Goal: Task Accomplishment & Management: Manage account settings

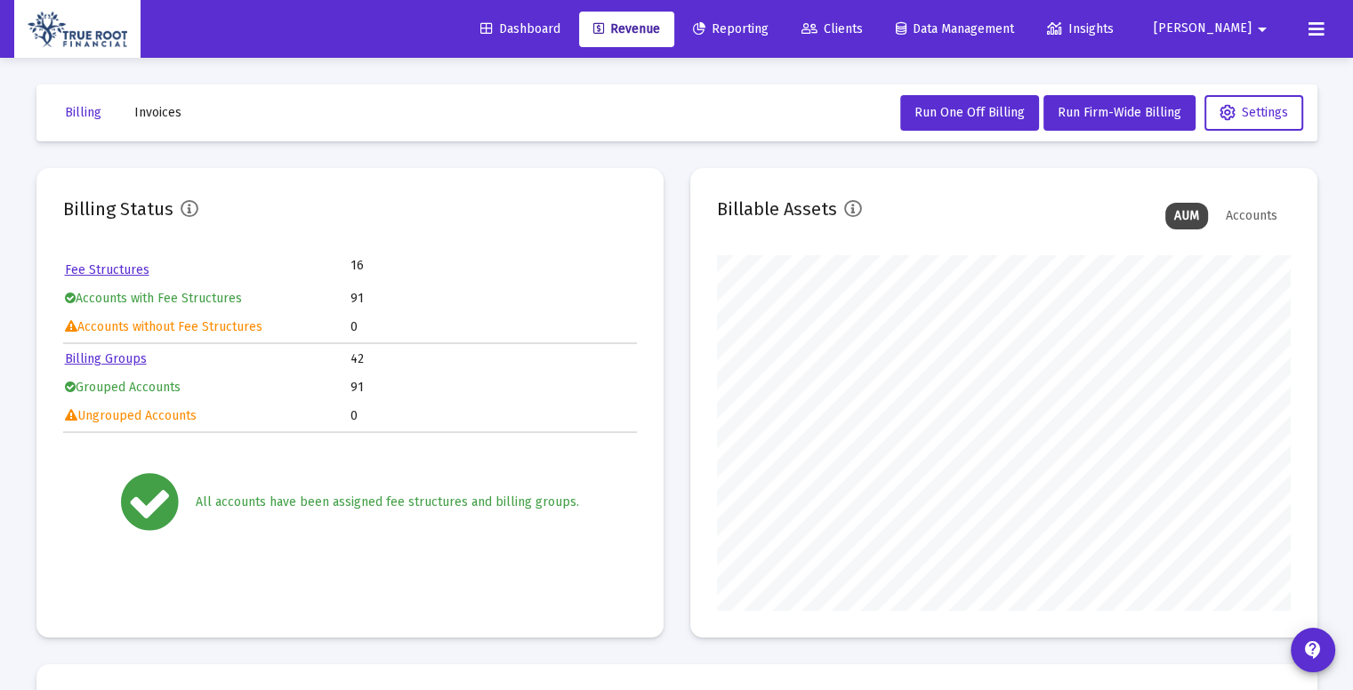
scroll to position [356, 574]
click at [168, 111] on span "Invoices" at bounding box center [157, 112] width 47 height 15
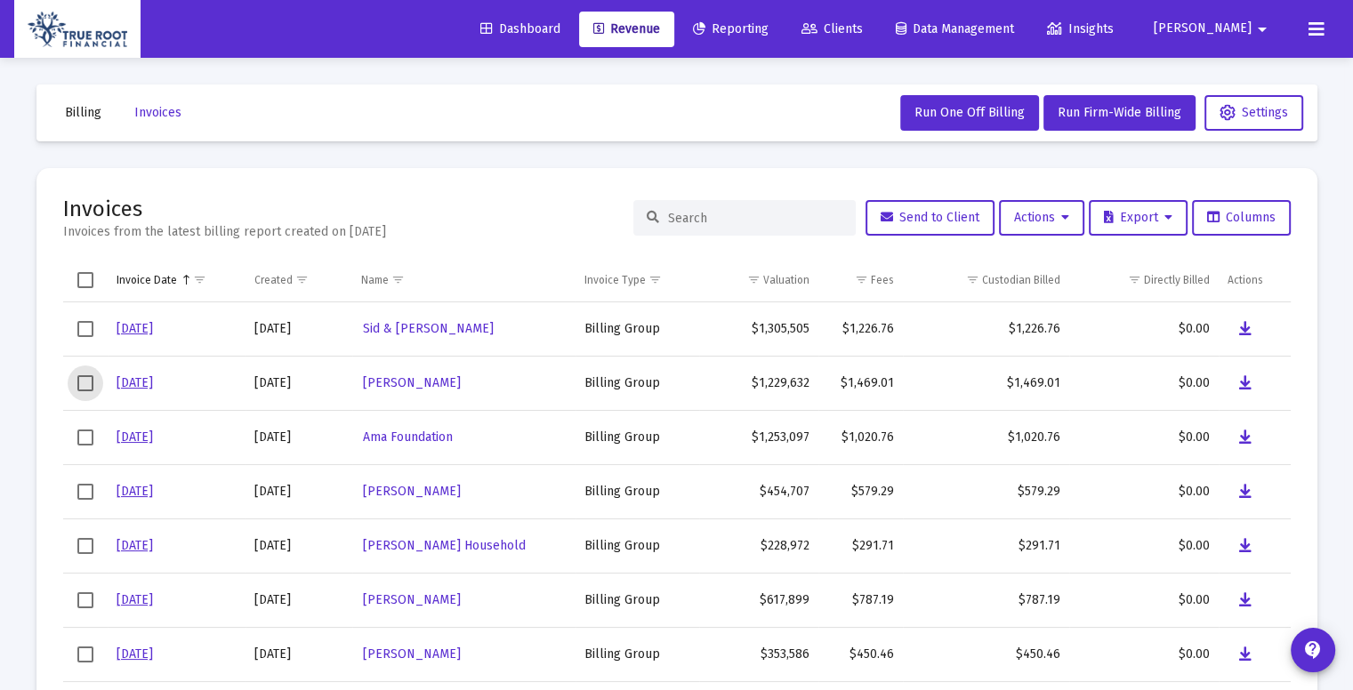
click at [85, 381] on span "Select row" at bounding box center [85, 383] width 16 height 16
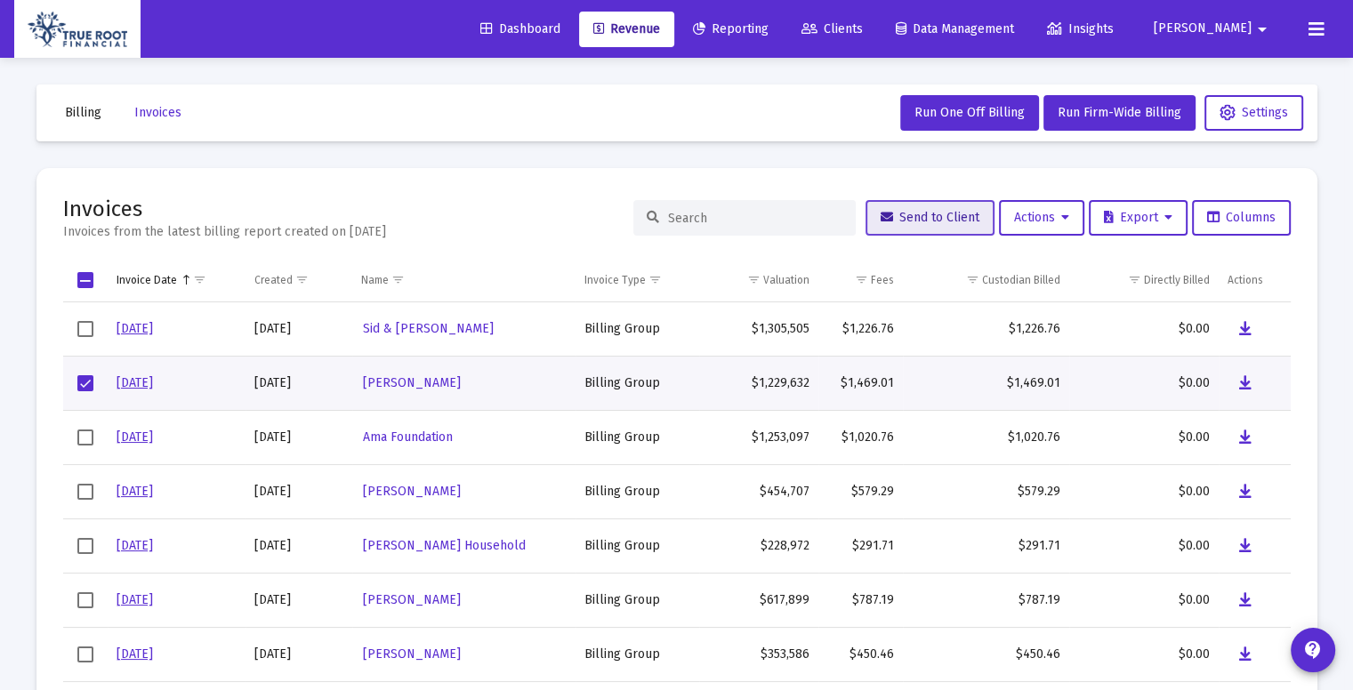
click at [929, 211] on span "Send to Client" at bounding box center [930, 217] width 99 height 15
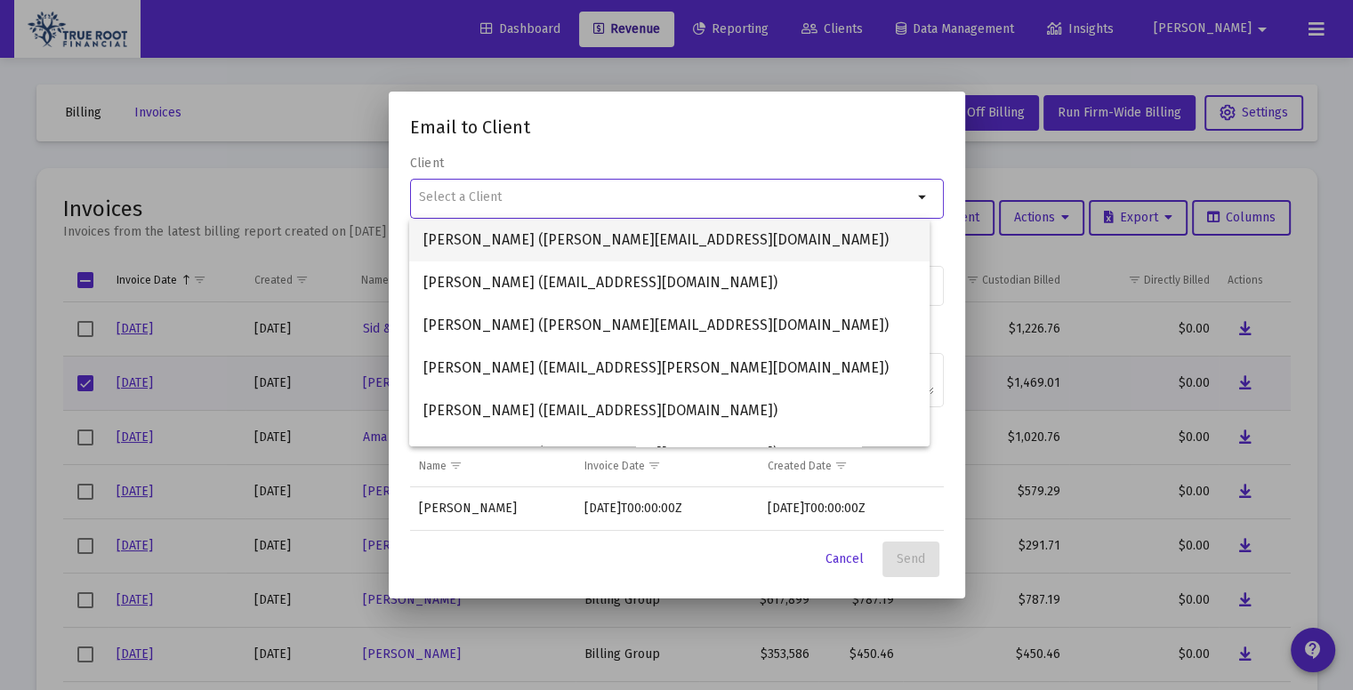
click at [563, 229] on span "[PERSON_NAME] ([PERSON_NAME][EMAIL_ADDRESS][DOMAIN_NAME])" at bounding box center [669, 240] width 492 height 43
type input "[PERSON_NAME] ([PERSON_NAME][EMAIL_ADDRESS][DOMAIN_NAME])"
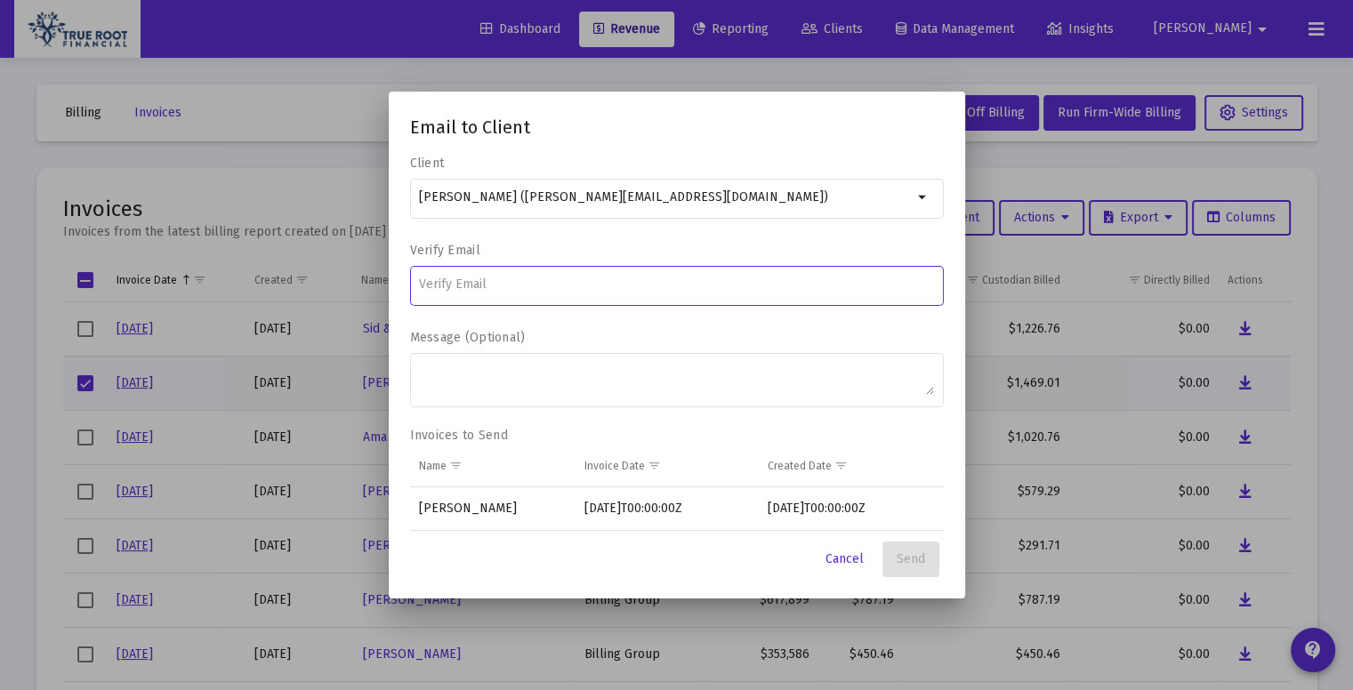
click at [503, 282] on input at bounding box center [676, 285] width 515 height 14
type input "[PERSON_NAME][EMAIL_ADDRESS][DOMAIN_NAME]"
click at [912, 559] on span "Send" at bounding box center [911, 558] width 28 height 15
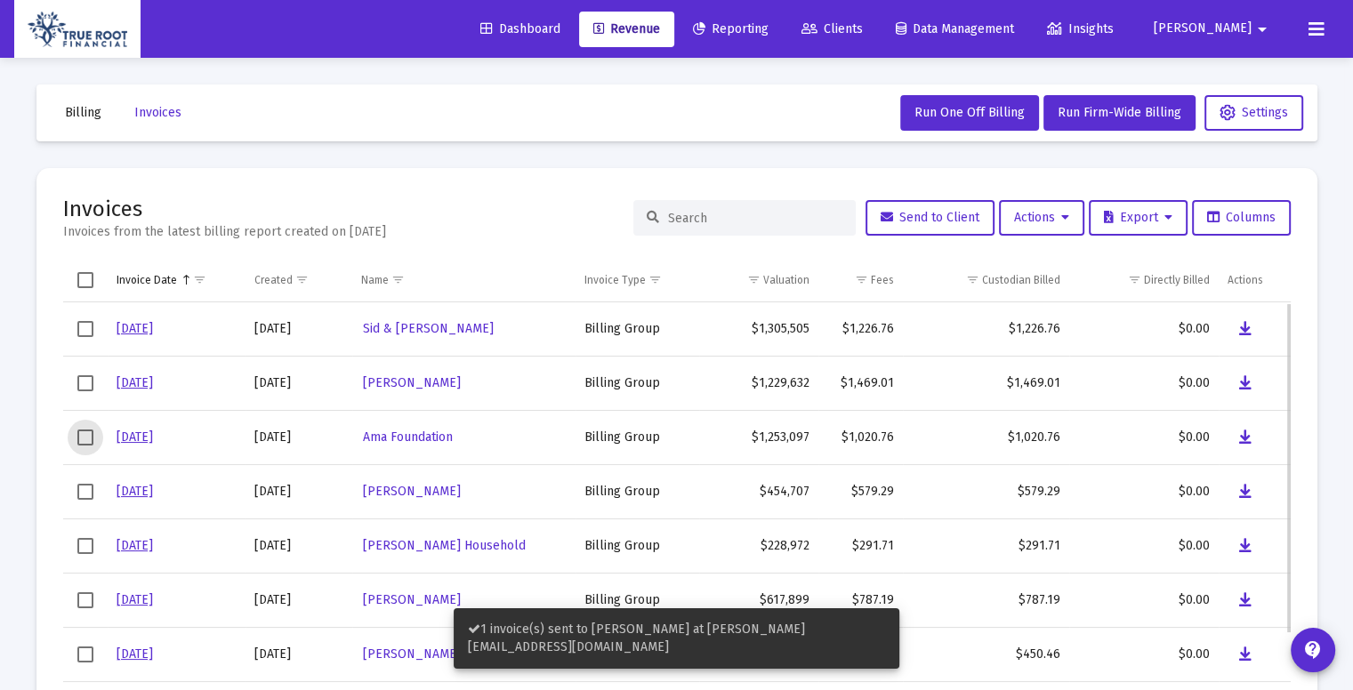
click at [80, 442] on span "Select row" at bounding box center [85, 438] width 16 height 16
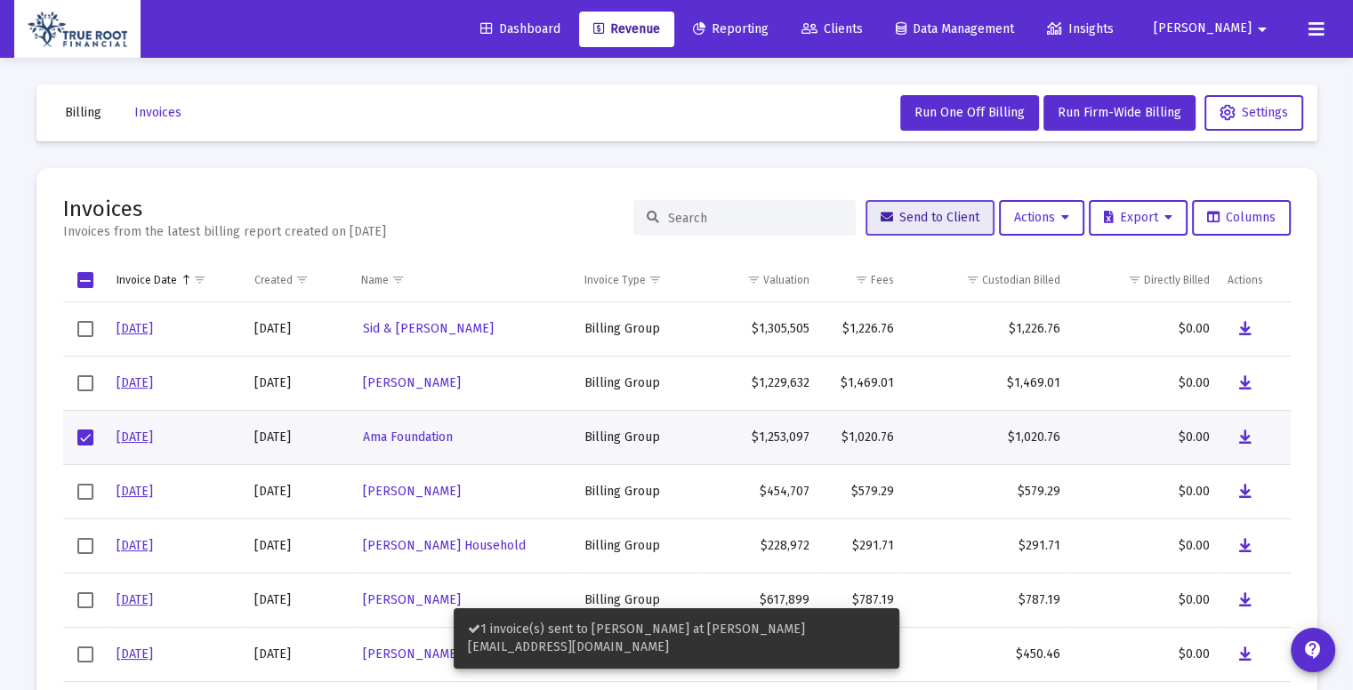
click at [902, 214] on span "Send to Client" at bounding box center [930, 217] width 99 height 15
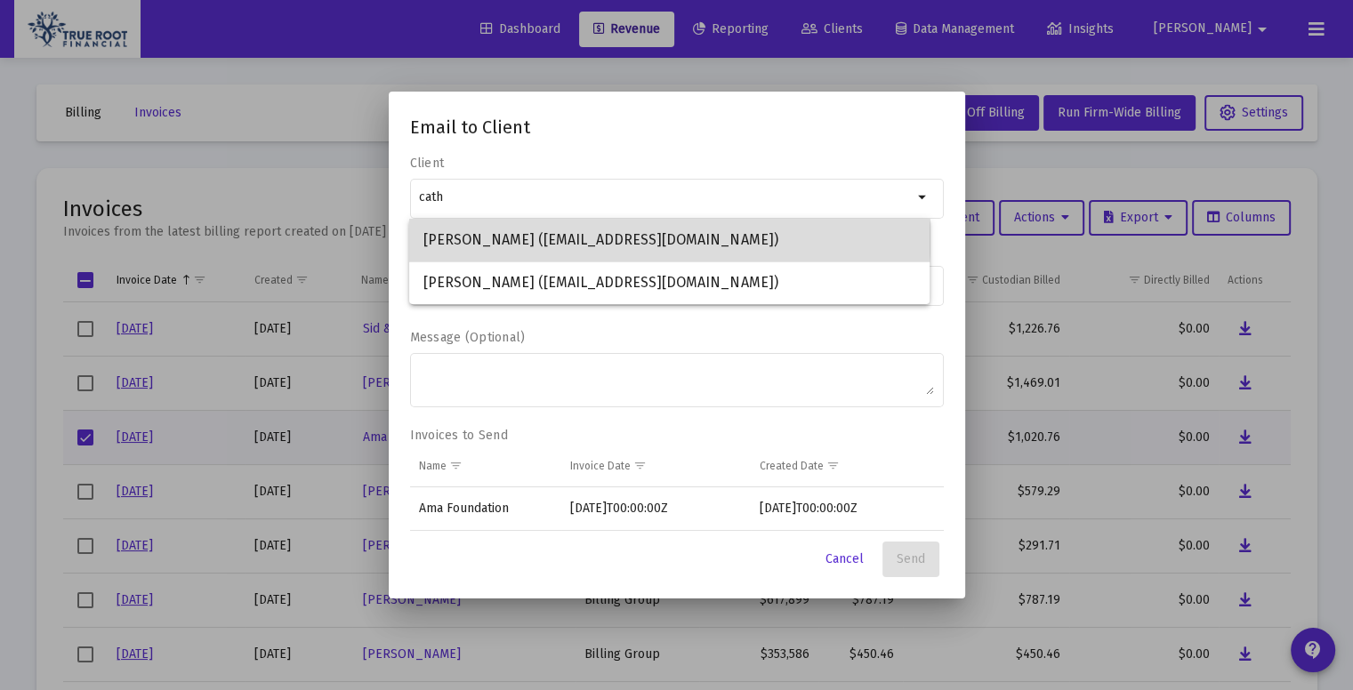
click at [551, 229] on span "[PERSON_NAME] ([EMAIL_ADDRESS][DOMAIN_NAME])" at bounding box center [669, 240] width 492 height 43
type input "[PERSON_NAME] ([EMAIL_ADDRESS][DOMAIN_NAME])"
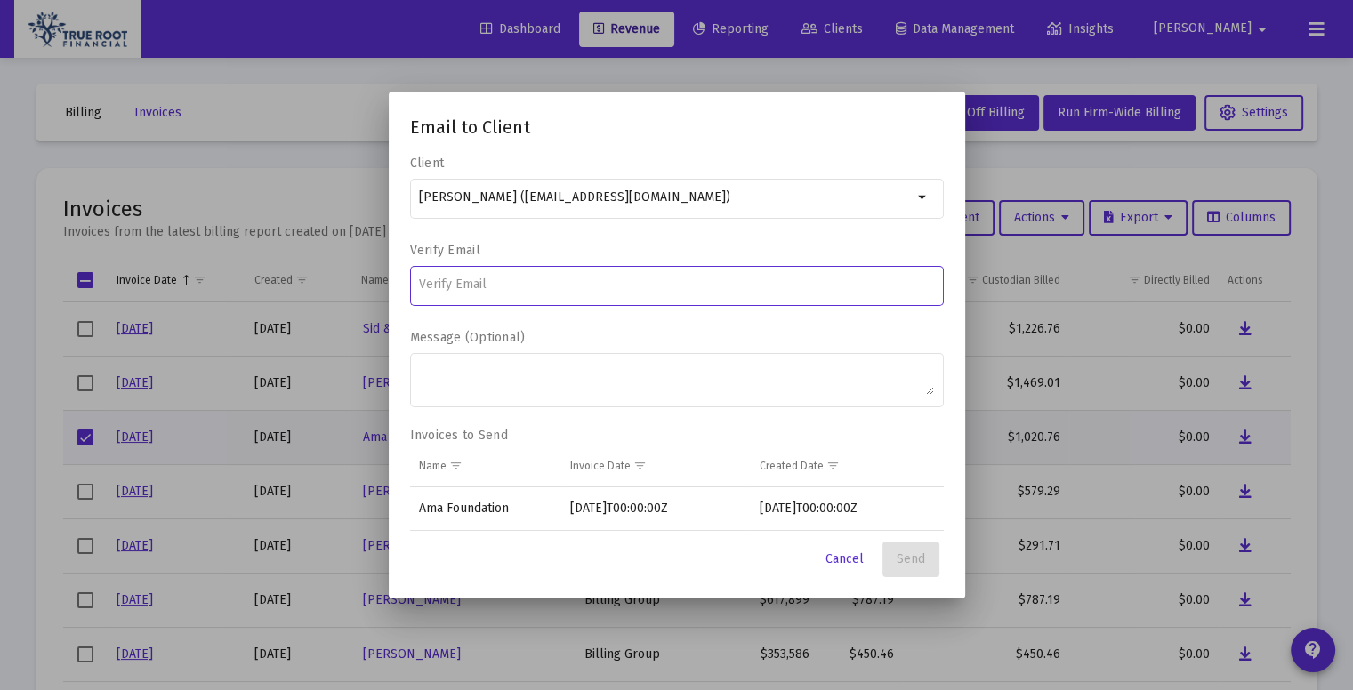
click at [490, 283] on input at bounding box center [676, 285] width 515 height 14
type input "[EMAIL_ADDRESS][DOMAIN_NAME]"
click at [920, 555] on span "Send" at bounding box center [911, 558] width 28 height 15
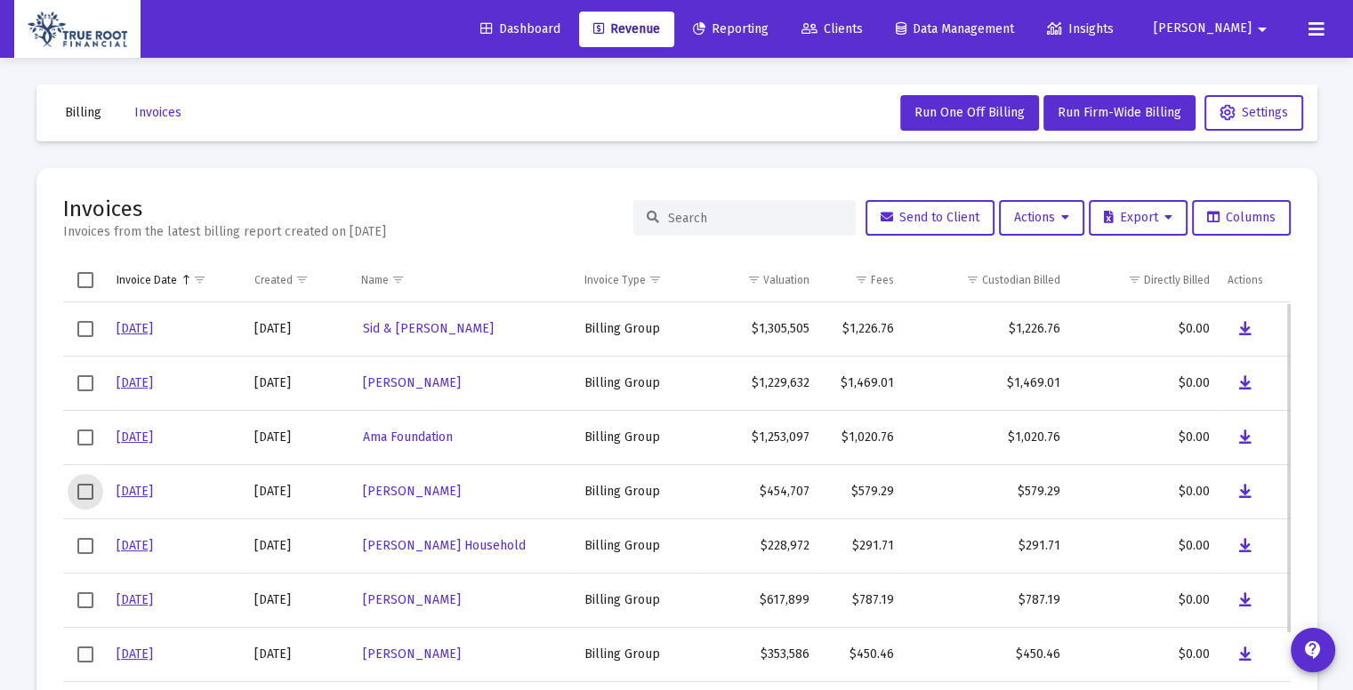
click at [89, 492] on span "Select row" at bounding box center [85, 492] width 16 height 16
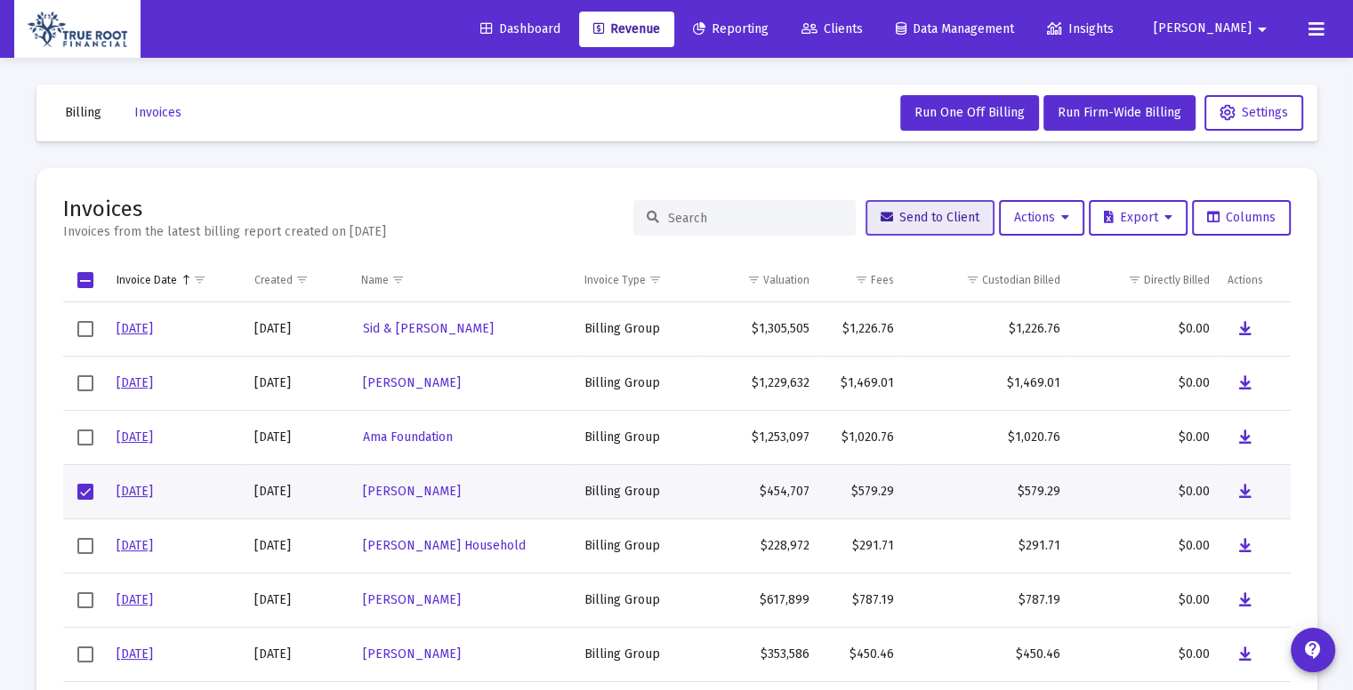
click at [919, 221] on span "Send to Client" at bounding box center [930, 217] width 99 height 15
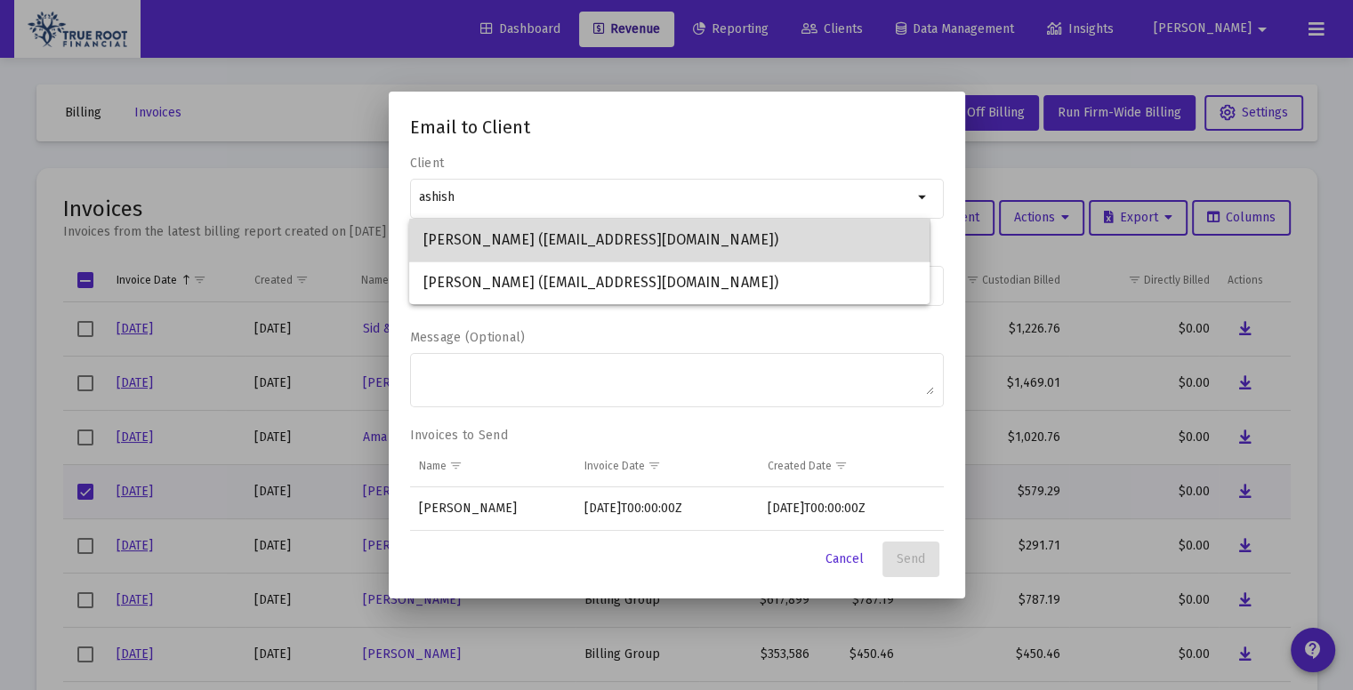
click at [707, 244] on span "[PERSON_NAME] ([EMAIL_ADDRESS][DOMAIN_NAME])" at bounding box center [669, 240] width 492 height 43
type input "[PERSON_NAME] ([EMAIL_ADDRESS][DOMAIN_NAME])"
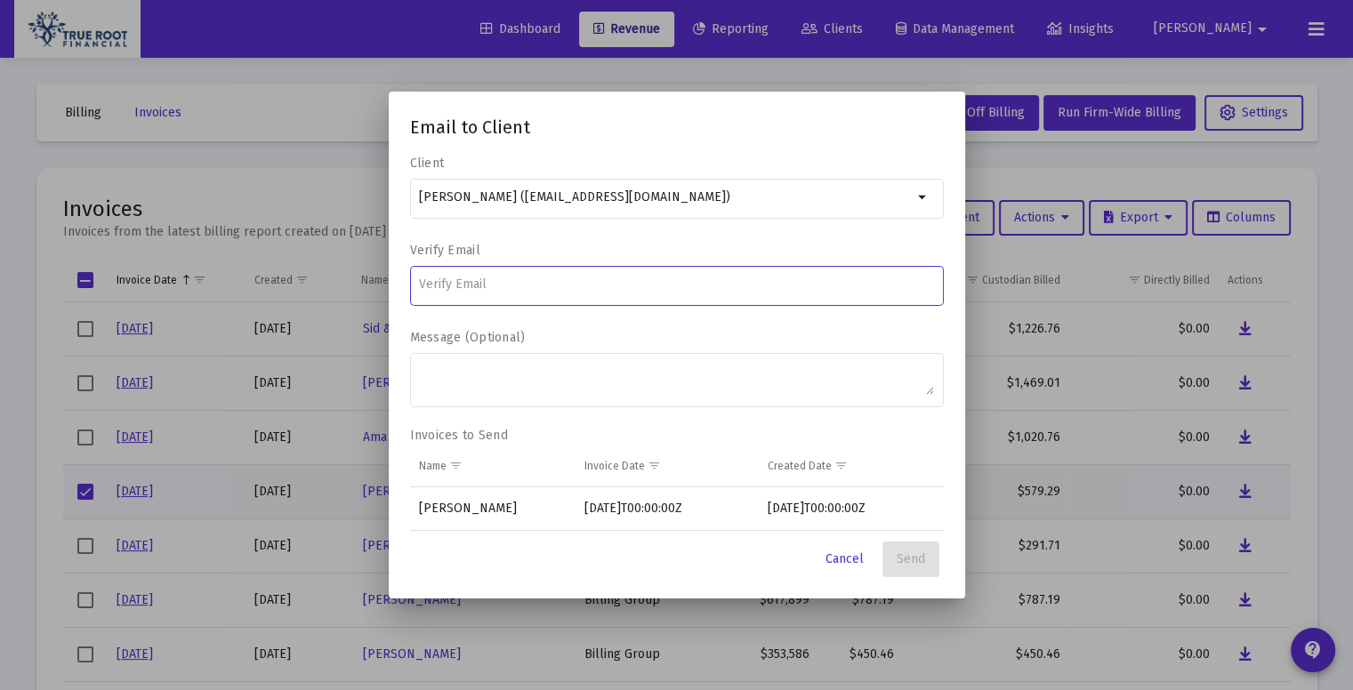
click at [567, 284] on input at bounding box center [676, 285] width 515 height 14
click at [548, 287] on input at bounding box center [676, 285] width 515 height 14
type input "[EMAIL_ADDRESS][DOMAIN_NAME]"
click at [922, 563] on span "Send" at bounding box center [911, 558] width 28 height 15
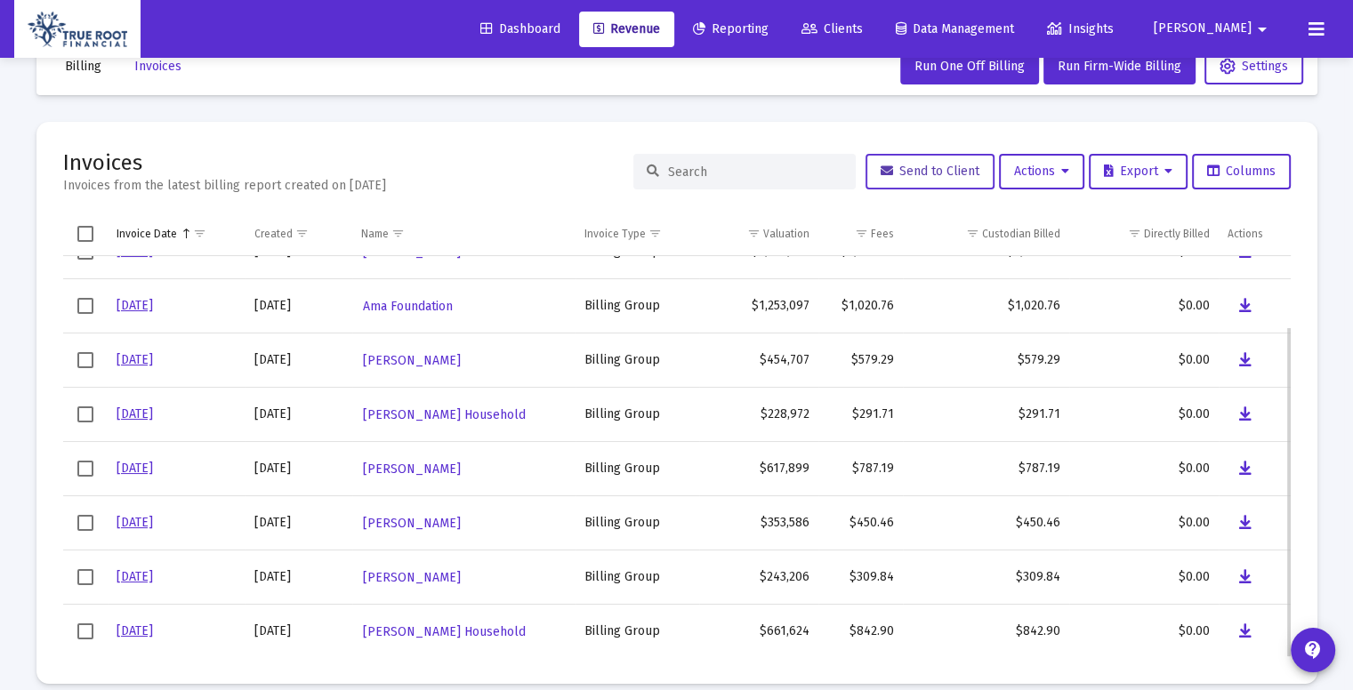
scroll to position [67, 0]
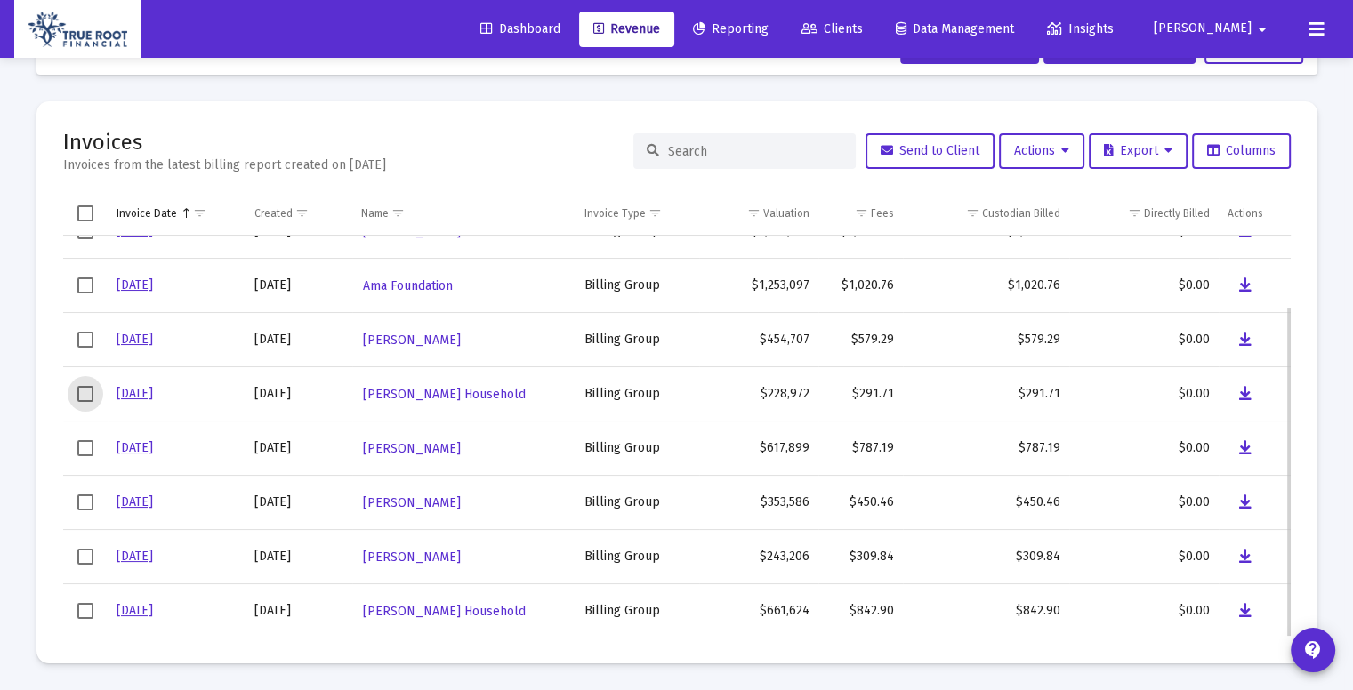
click at [88, 394] on span "Select row" at bounding box center [85, 394] width 16 height 16
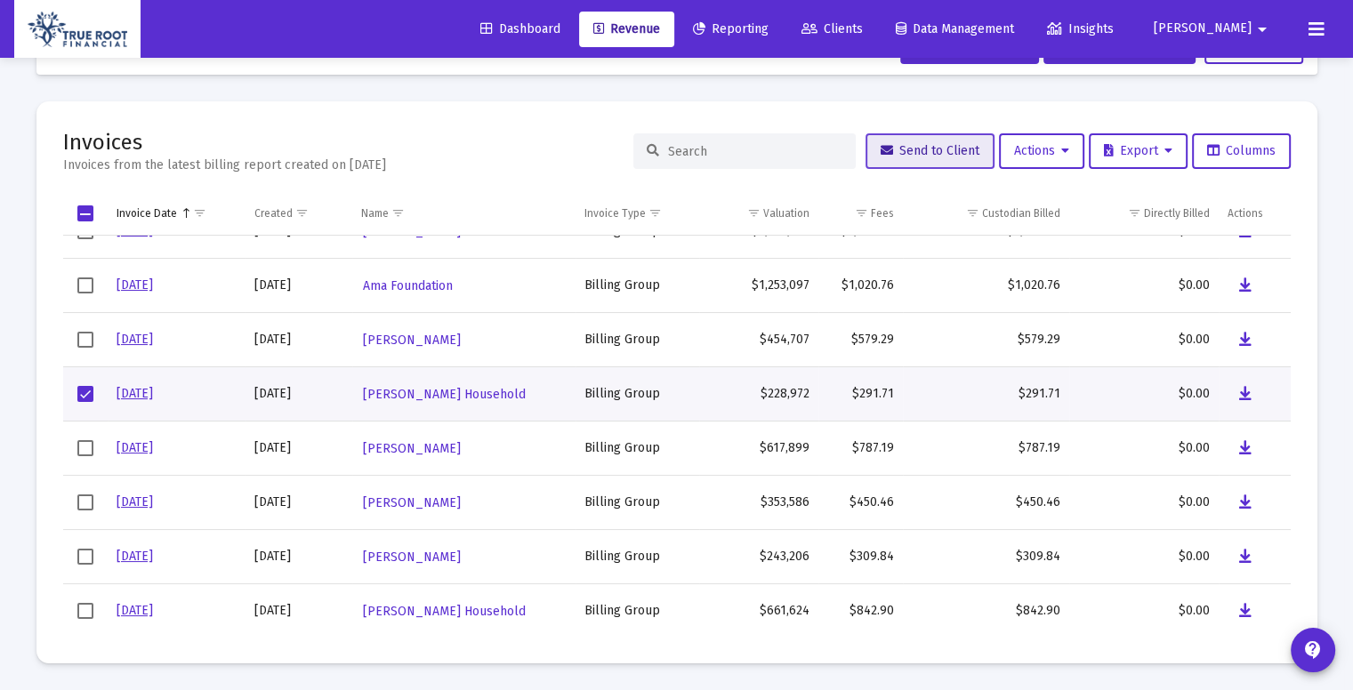
click at [920, 154] on span "Send to Client" at bounding box center [930, 150] width 99 height 15
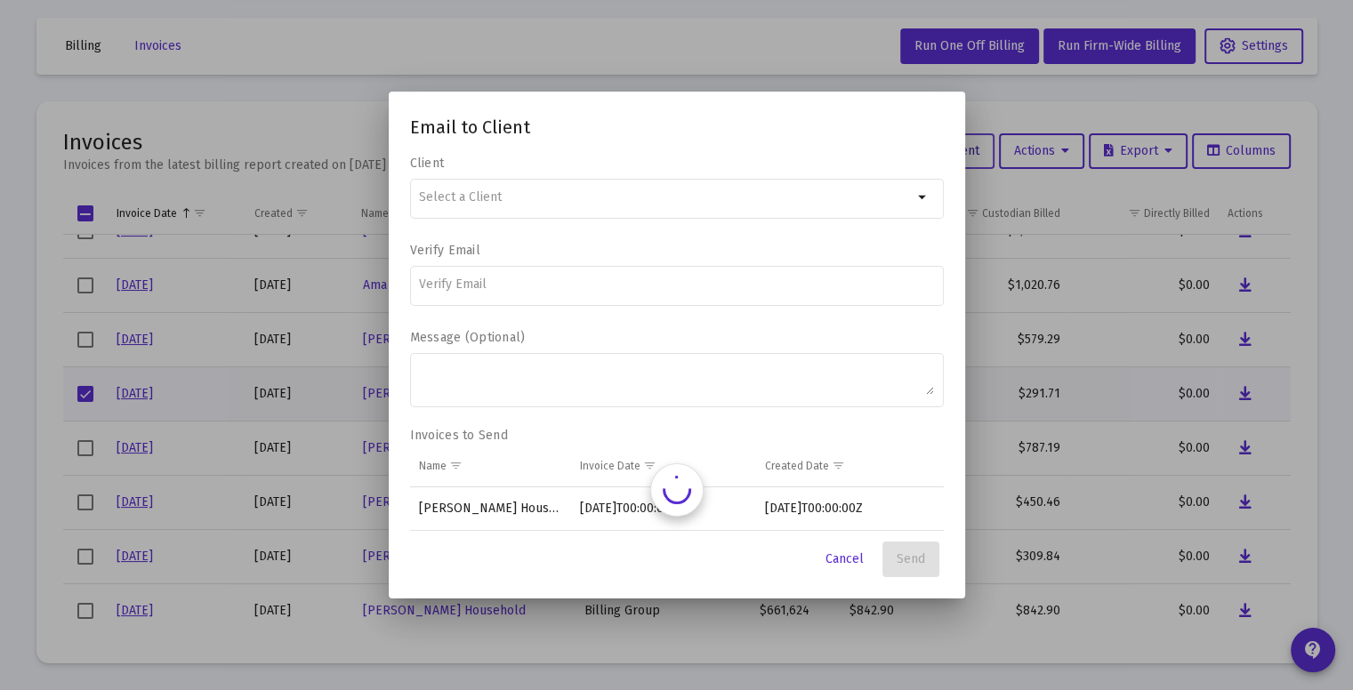
scroll to position [0, 0]
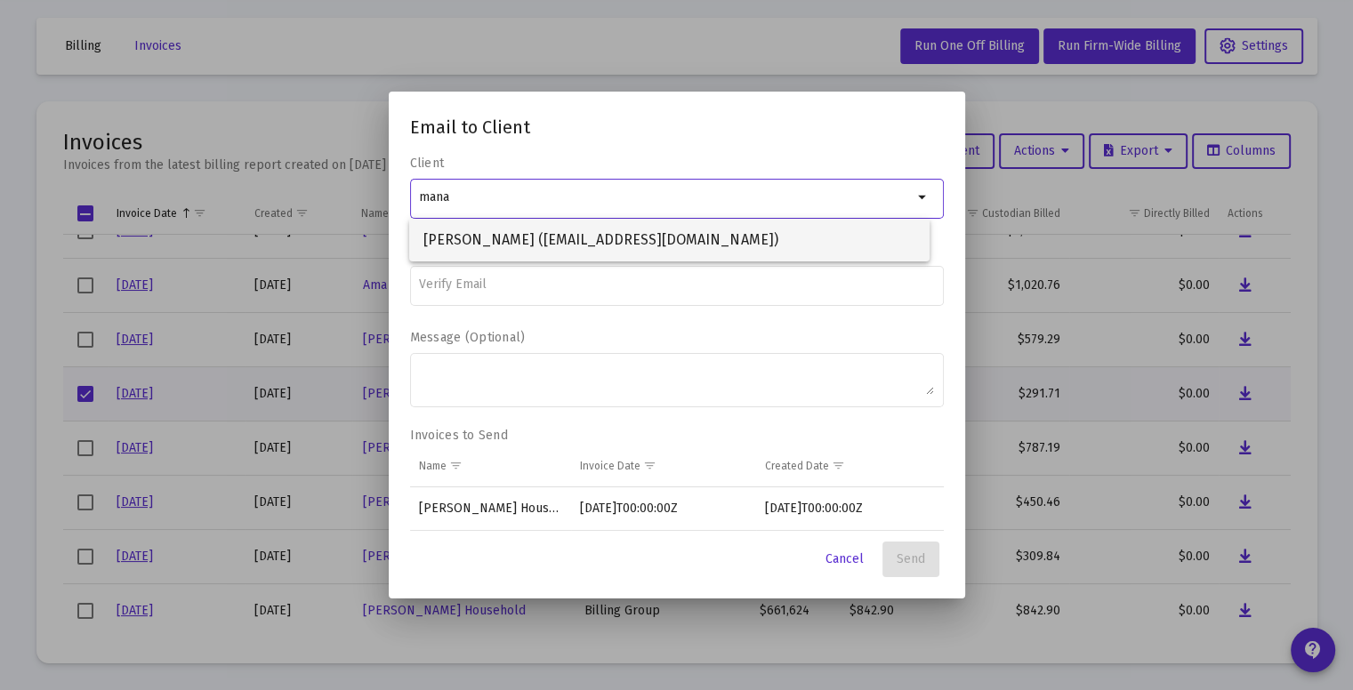
click at [591, 237] on span "[PERSON_NAME] ([EMAIL_ADDRESS][DOMAIN_NAME])" at bounding box center [669, 240] width 492 height 43
type input "[PERSON_NAME] ([EMAIL_ADDRESS][DOMAIN_NAME])"
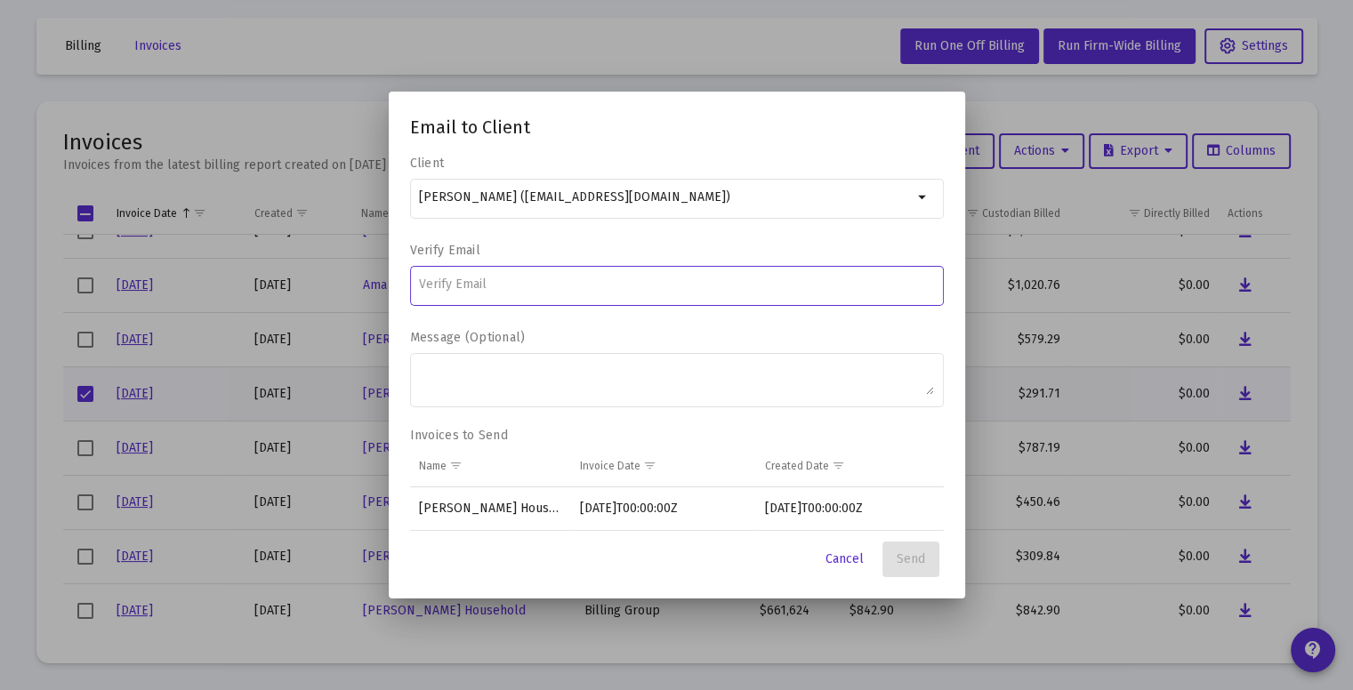
click at [498, 285] on input at bounding box center [676, 285] width 515 height 14
type input "[EMAIL_ADDRESS][DOMAIN_NAME]"
click at [916, 558] on span "Send" at bounding box center [911, 558] width 28 height 15
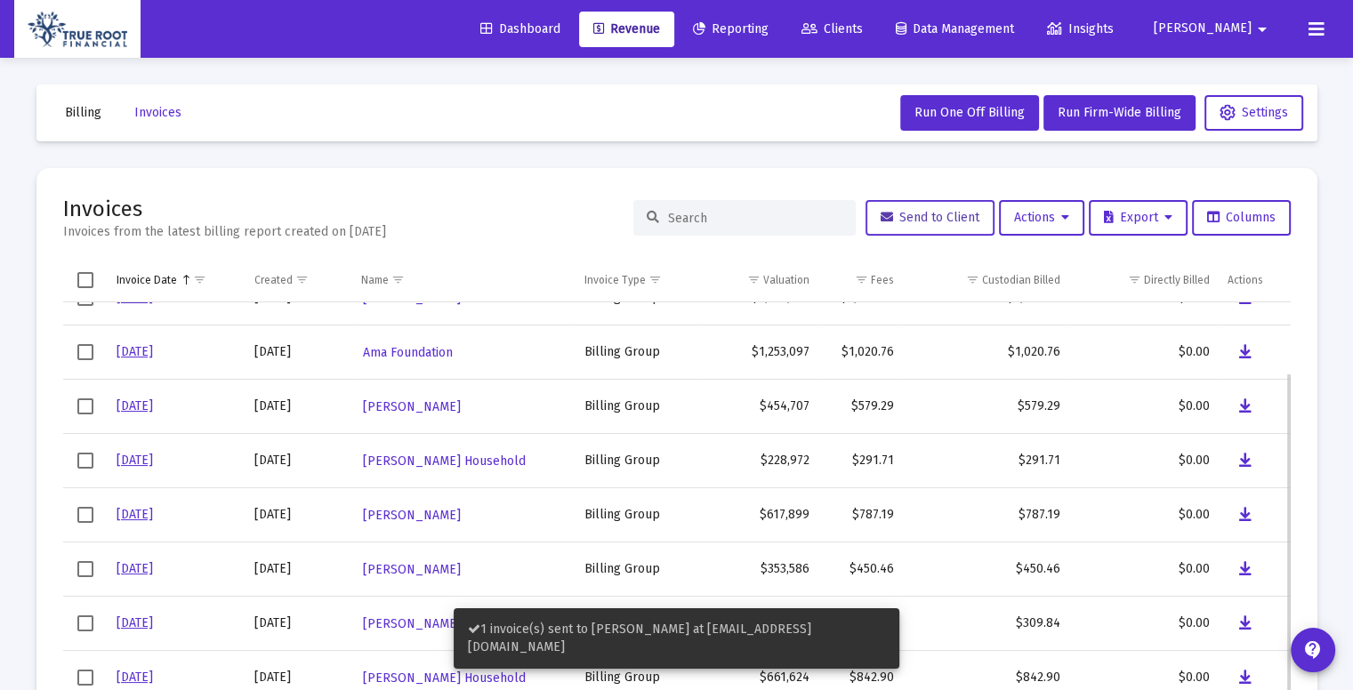
scroll to position [67, 0]
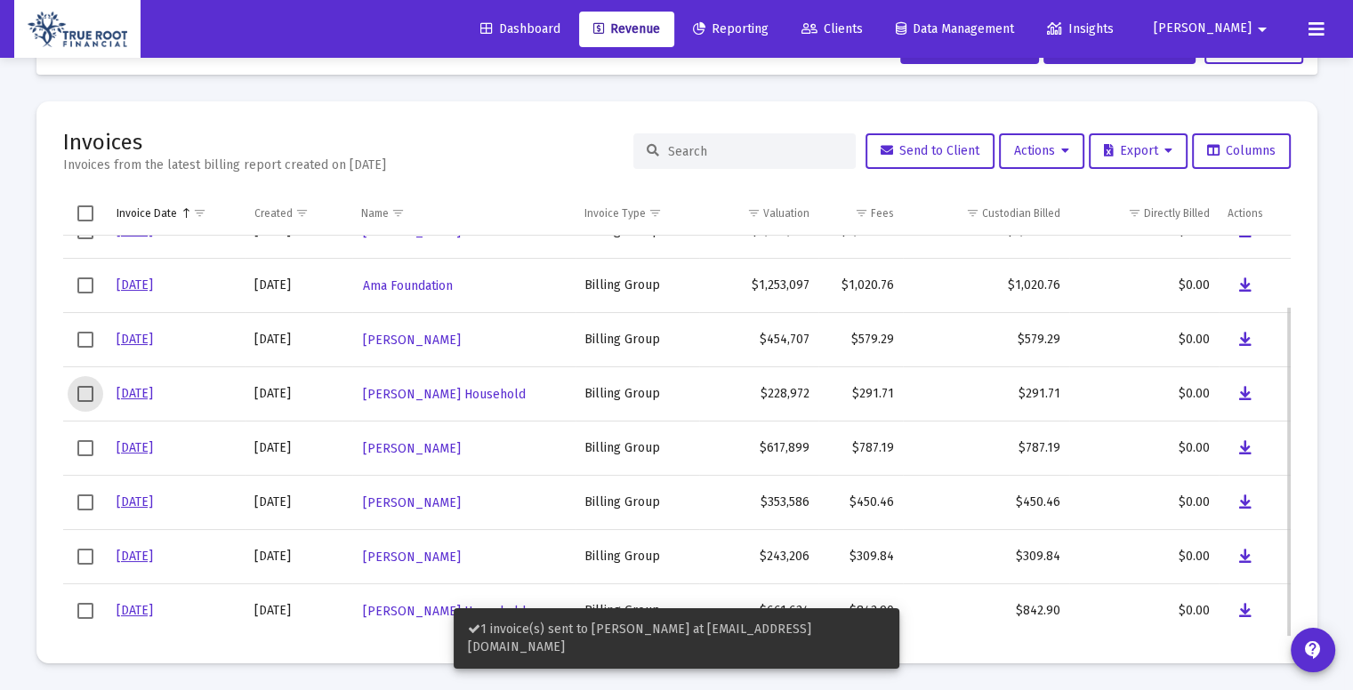
click at [85, 398] on span "Select row" at bounding box center [85, 394] width 16 height 16
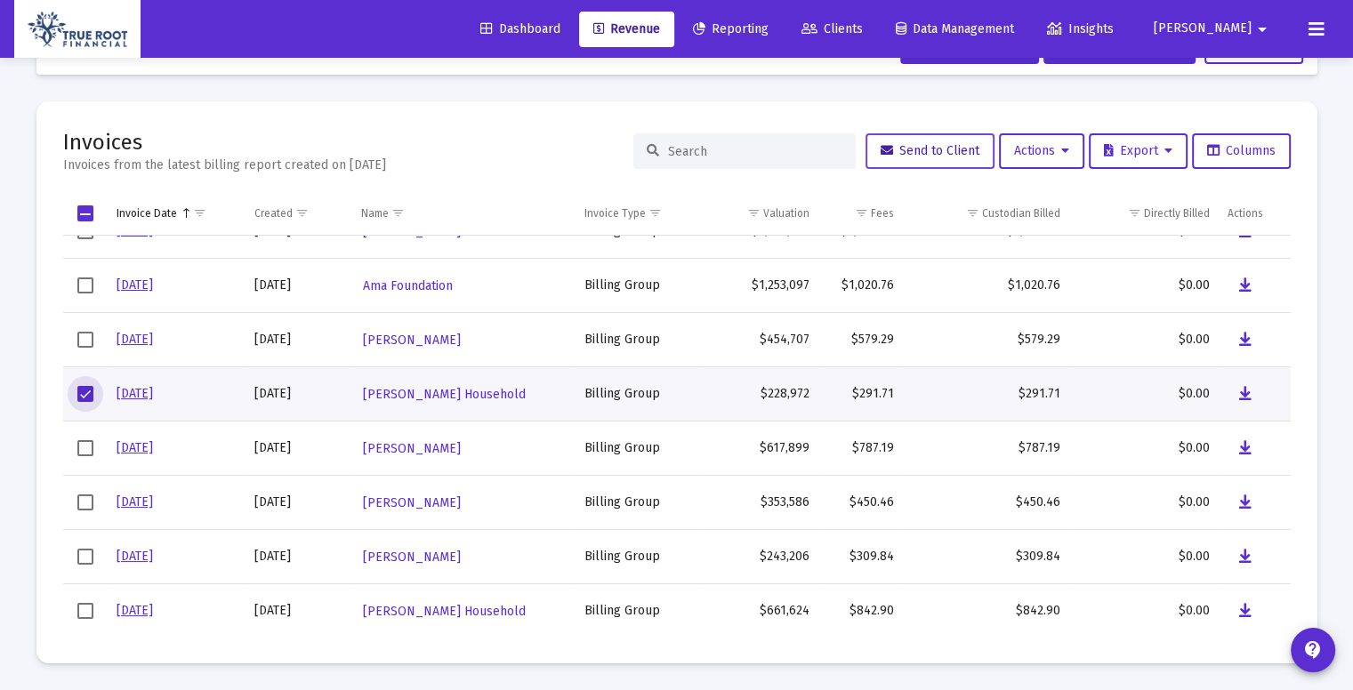
click at [904, 162] on button "Send to Client" at bounding box center [929, 151] width 129 height 36
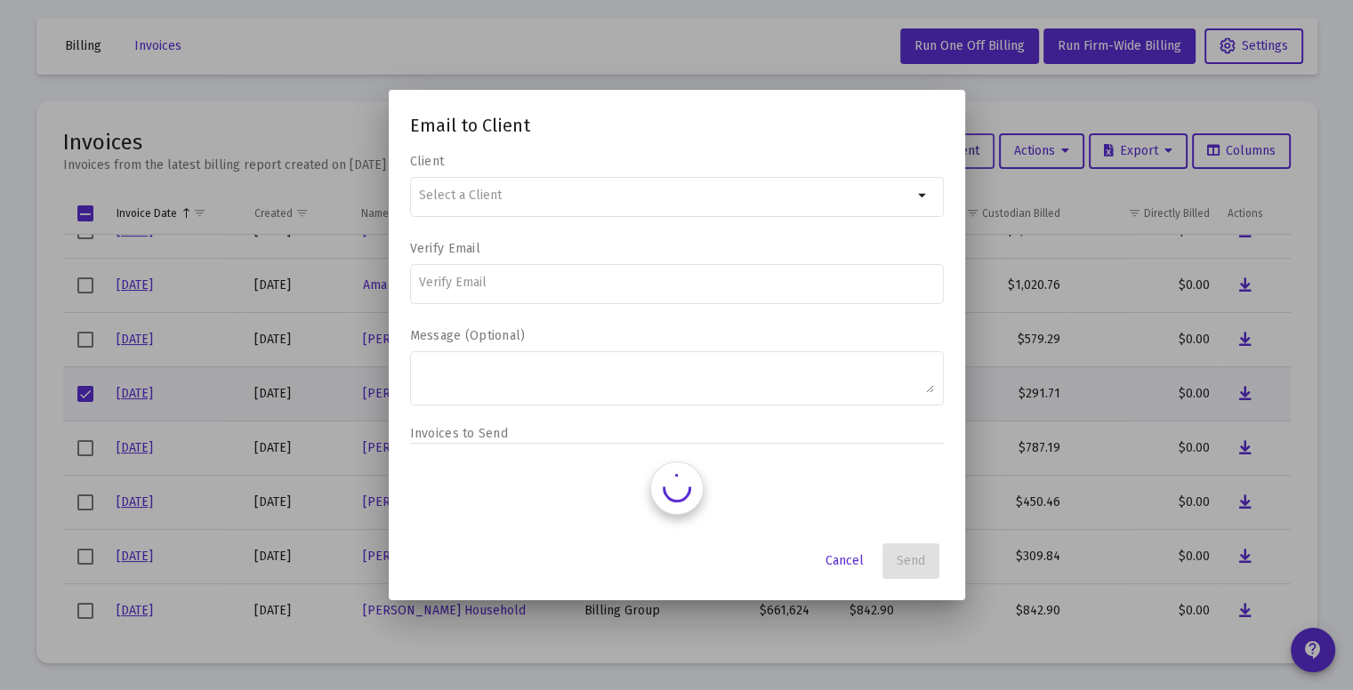
scroll to position [0, 0]
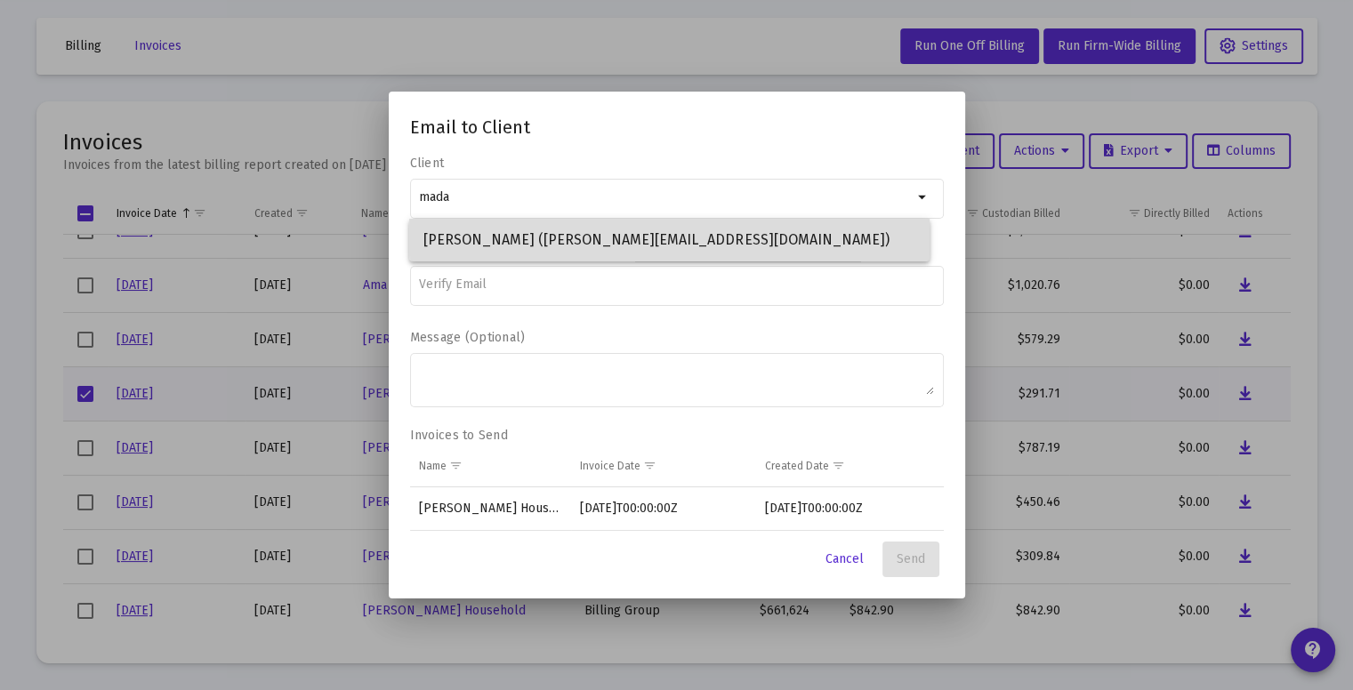
click at [740, 233] on span "[PERSON_NAME] ([PERSON_NAME][EMAIL_ADDRESS][DOMAIN_NAME])" at bounding box center [669, 240] width 492 height 43
type input "[PERSON_NAME] ([PERSON_NAME][EMAIL_ADDRESS][DOMAIN_NAME])"
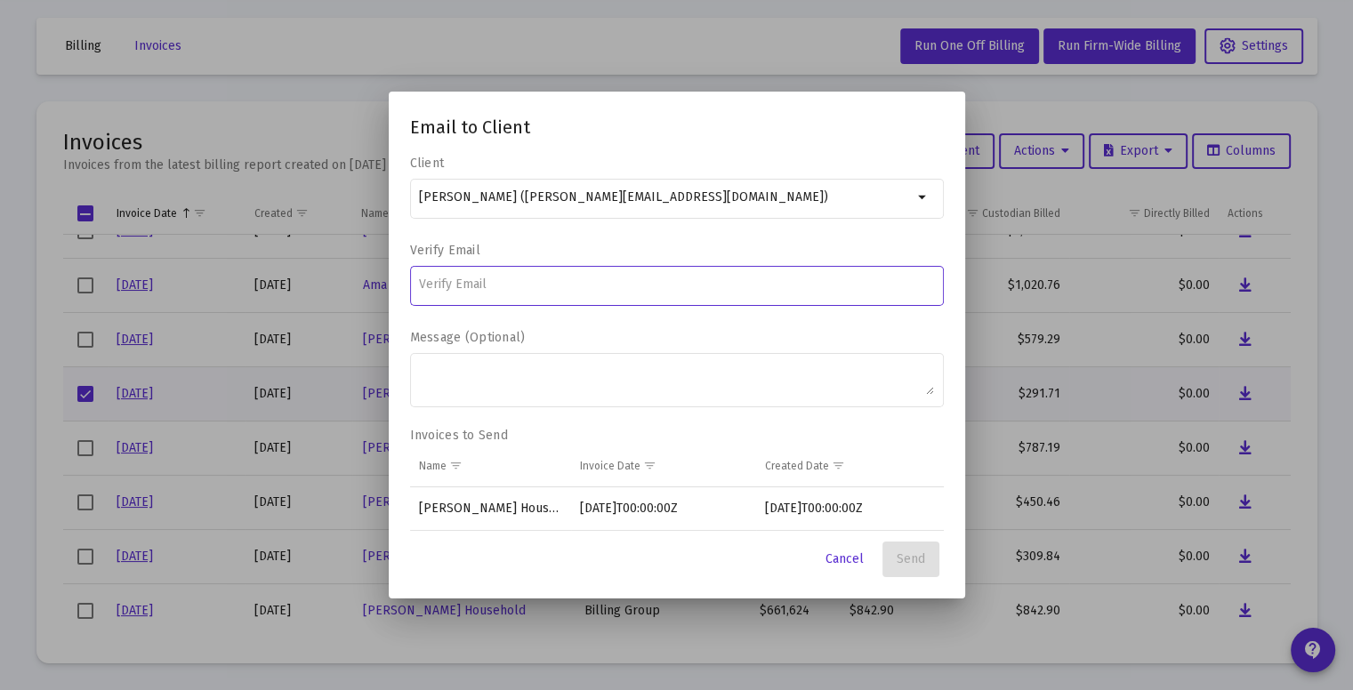
click at [567, 279] on input at bounding box center [676, 285] width 515 height 14
type input "[PERSON_NAME][EMAIL_ADDRESS][DOMAIN_NAME]"
click at [914, 561] on span "Send" at bounding box center [911, 558] width 28 height 15
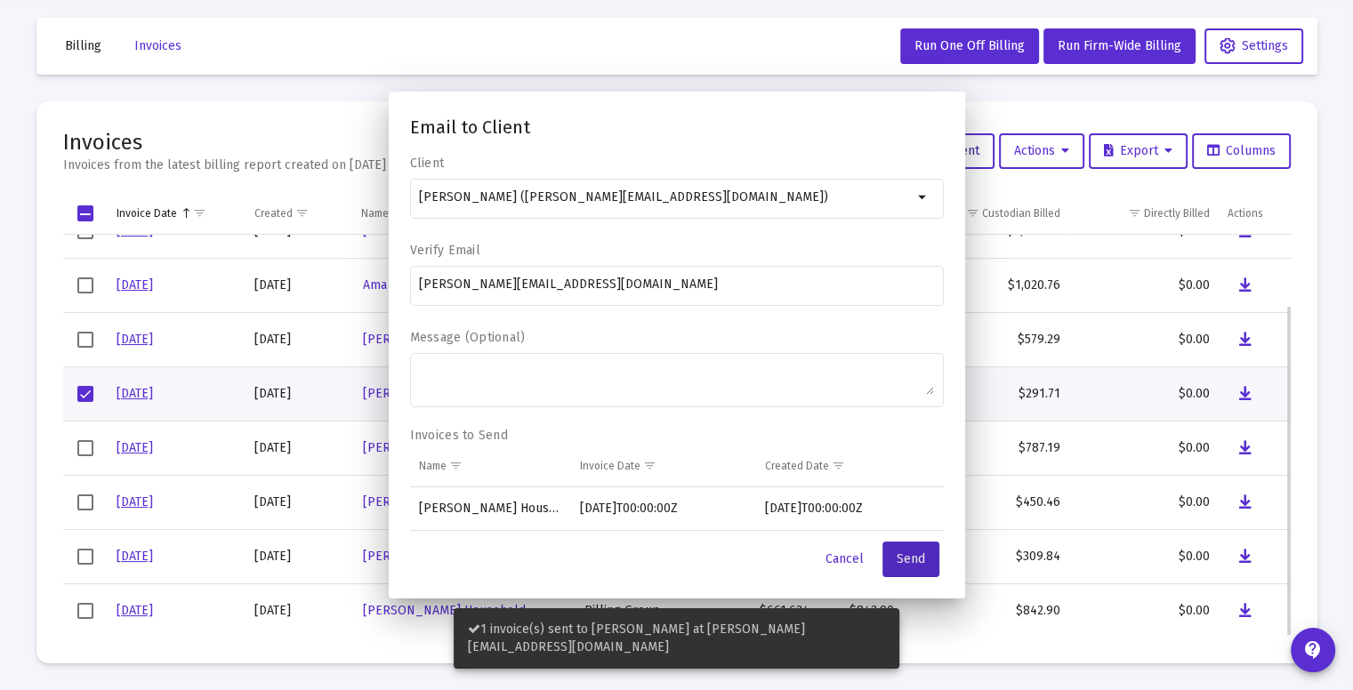
scroll to position [67, 0]
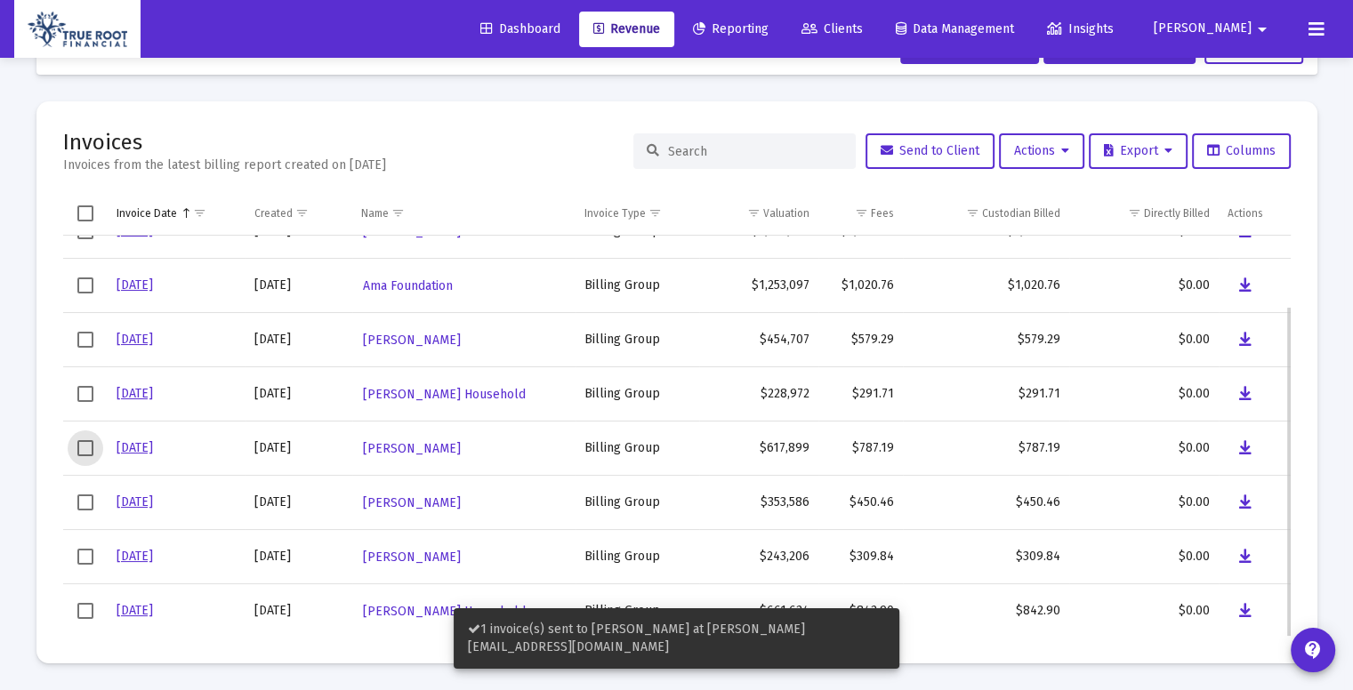
click at [89, 447] on span "Select row" at bounding box center [85, 448] width 16 height 16
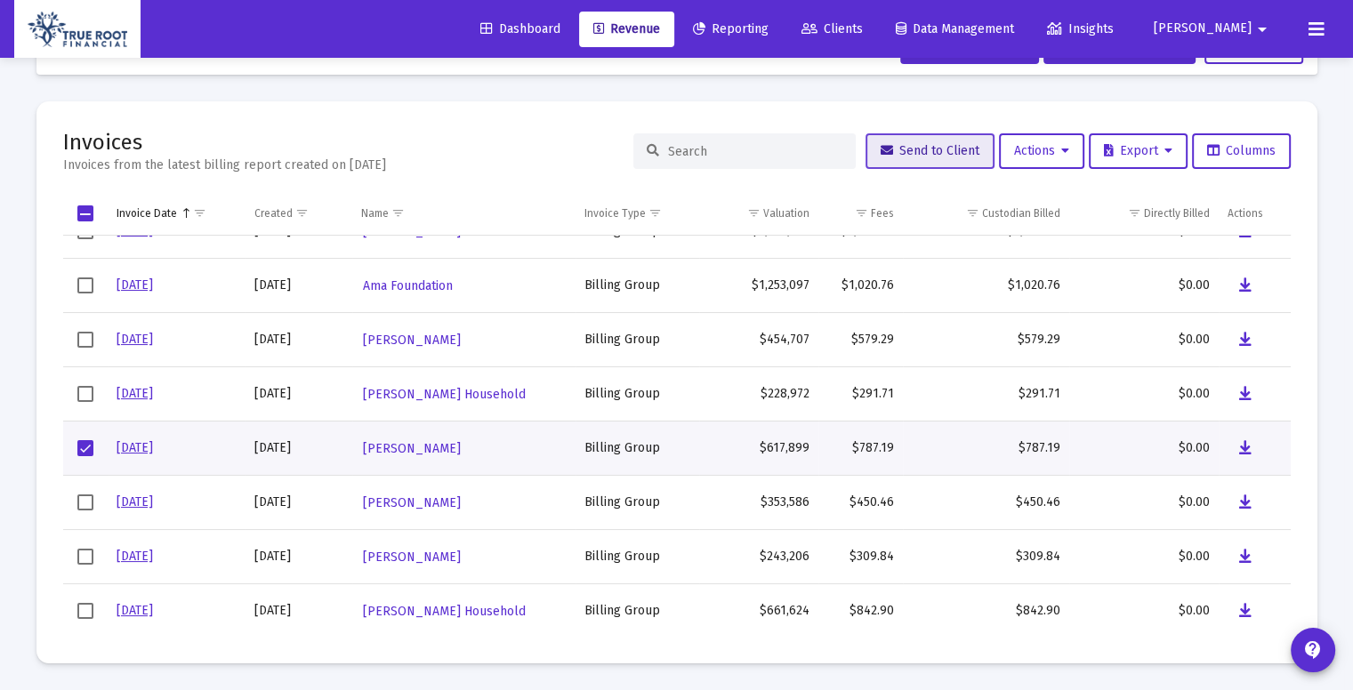
click at [940, 141] on button "Send to Client" at bounding box center [929, 151] width 129 height 36
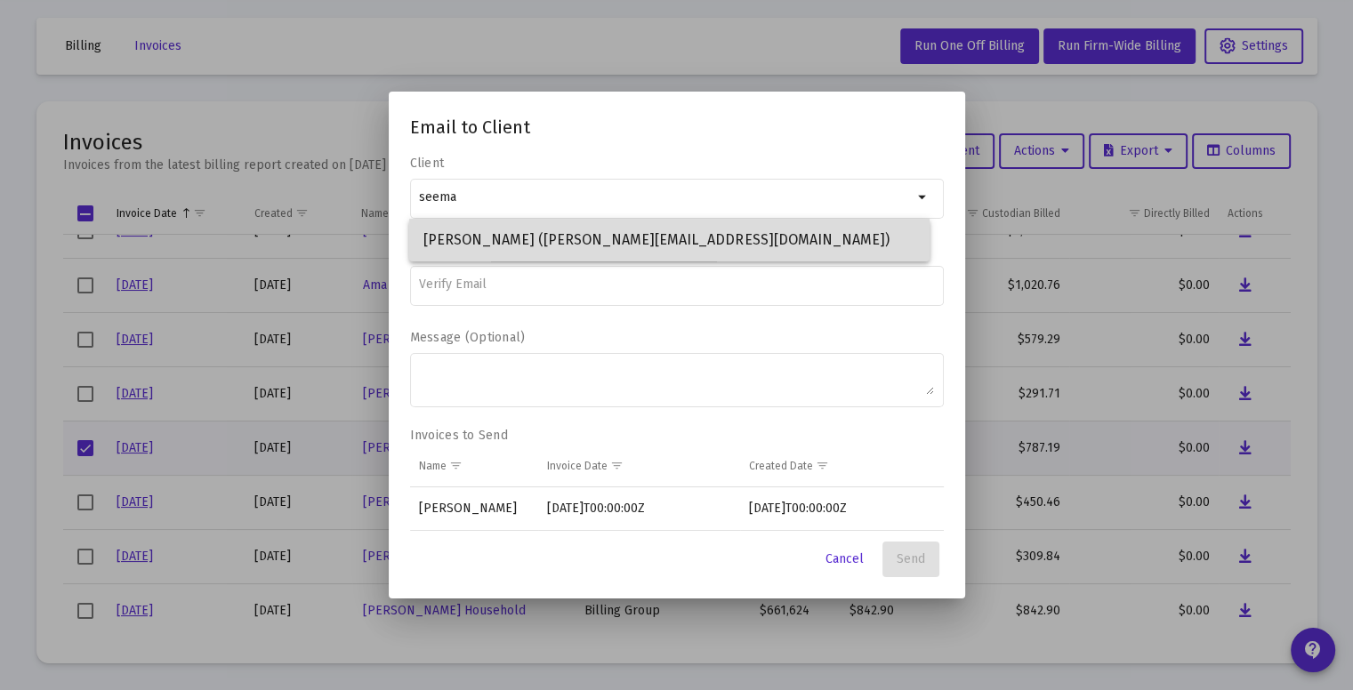
click at [598, 248] on span "[PERSON_NAME] ([PERSON_NAME][EMAIL_ADDRESS][DOMAIN_NAME])" at bounding box center [669, 240] width 492 height 43
type input "[PERSON_NAME] ([PERSON_NAME][EMAIL_ADDRESS][DOMAIN_NAME])"
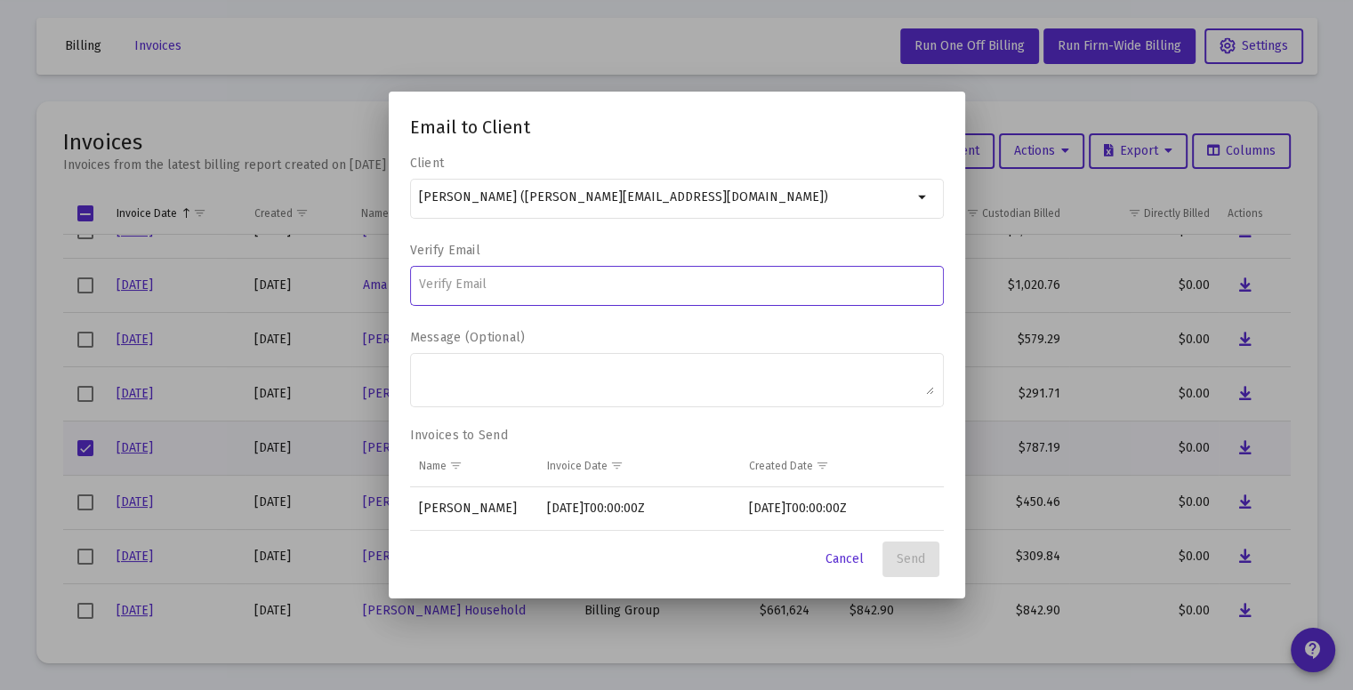
click at [485, 284] on input at bounding box center [676, 285] width 515 height 14
type input "[EMAIL_ADDRESS][DOMAIN_NAME]"
click at [918, 559] on span "Send" at bounding box center [911, 558] width 28 height 15
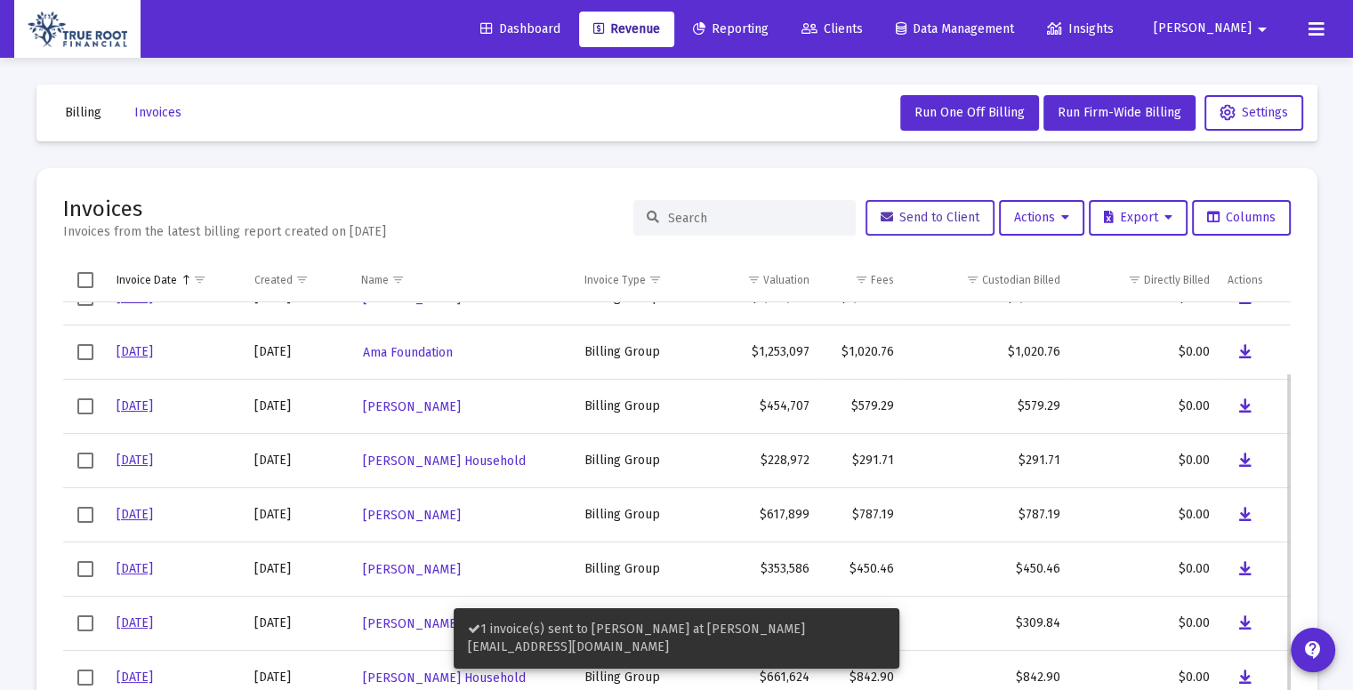
scroll to position [67, 0]
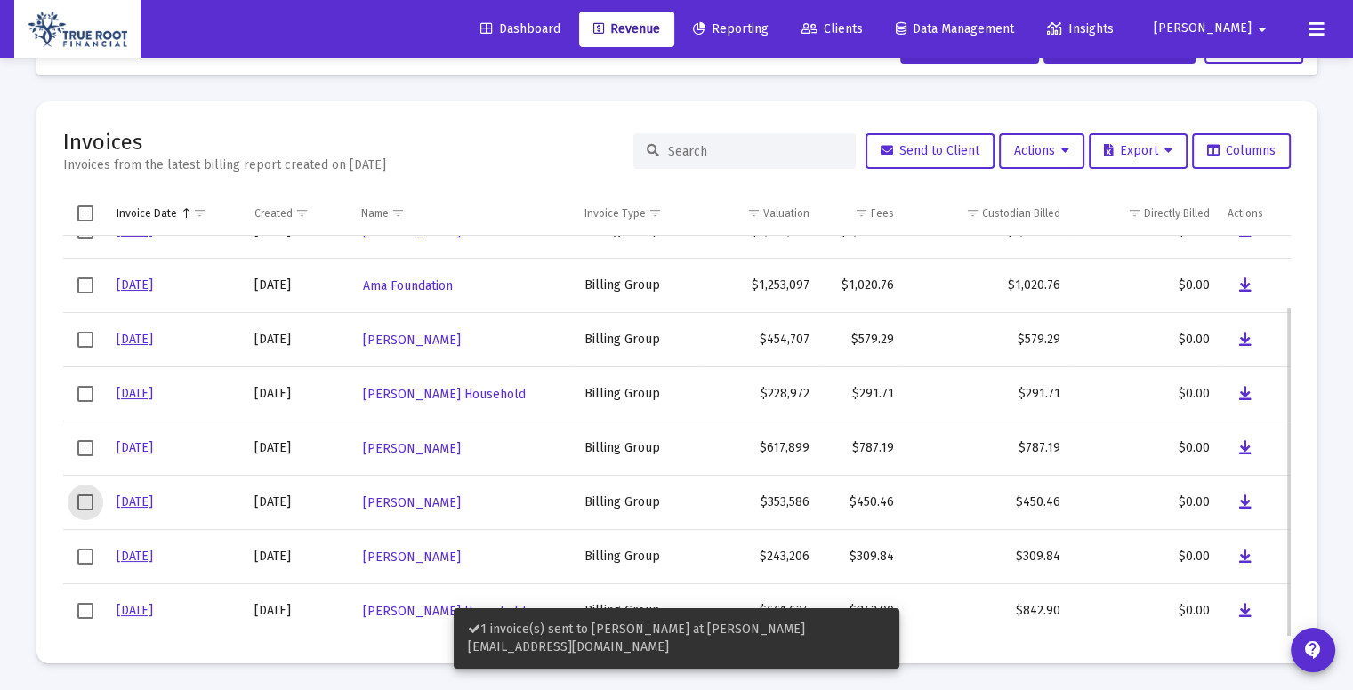
click at [83, 505] on span "Select row" at bounding box center [85, 503] width 16 height 16
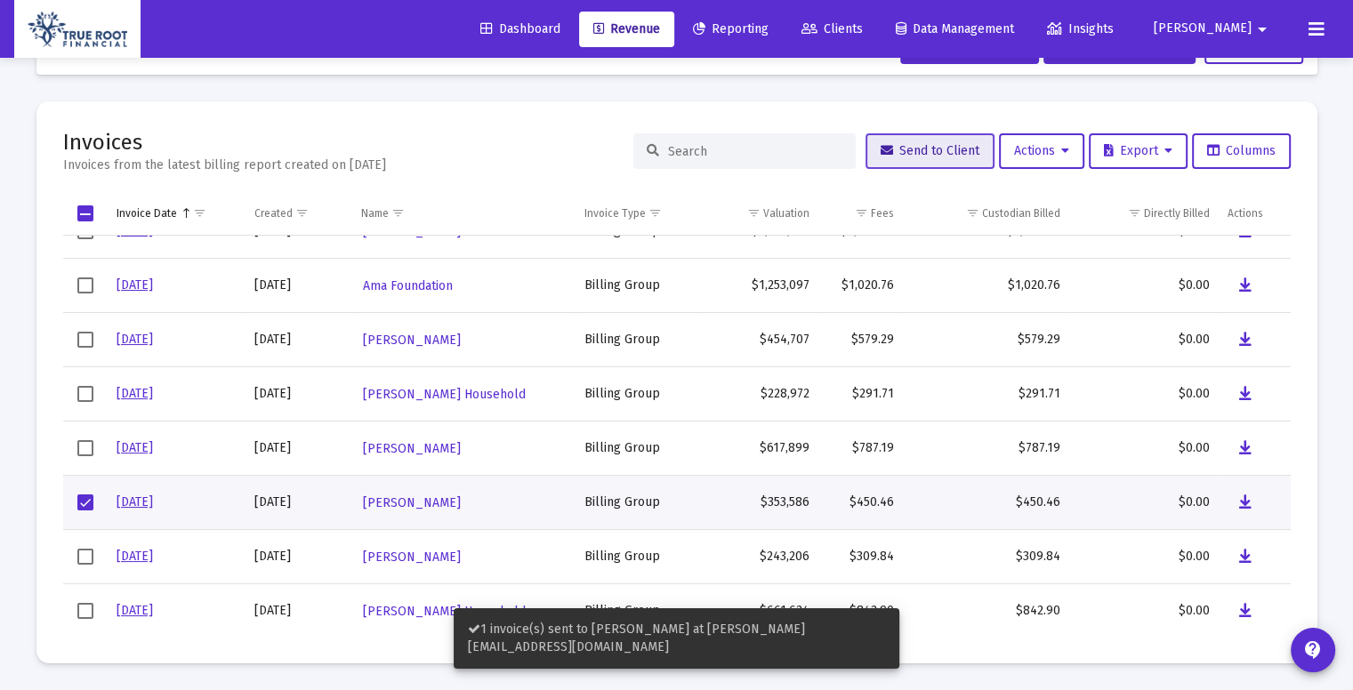
click at [900, 155] on span "Send to Client" at bounding box center [930, 150] width 99 height 15
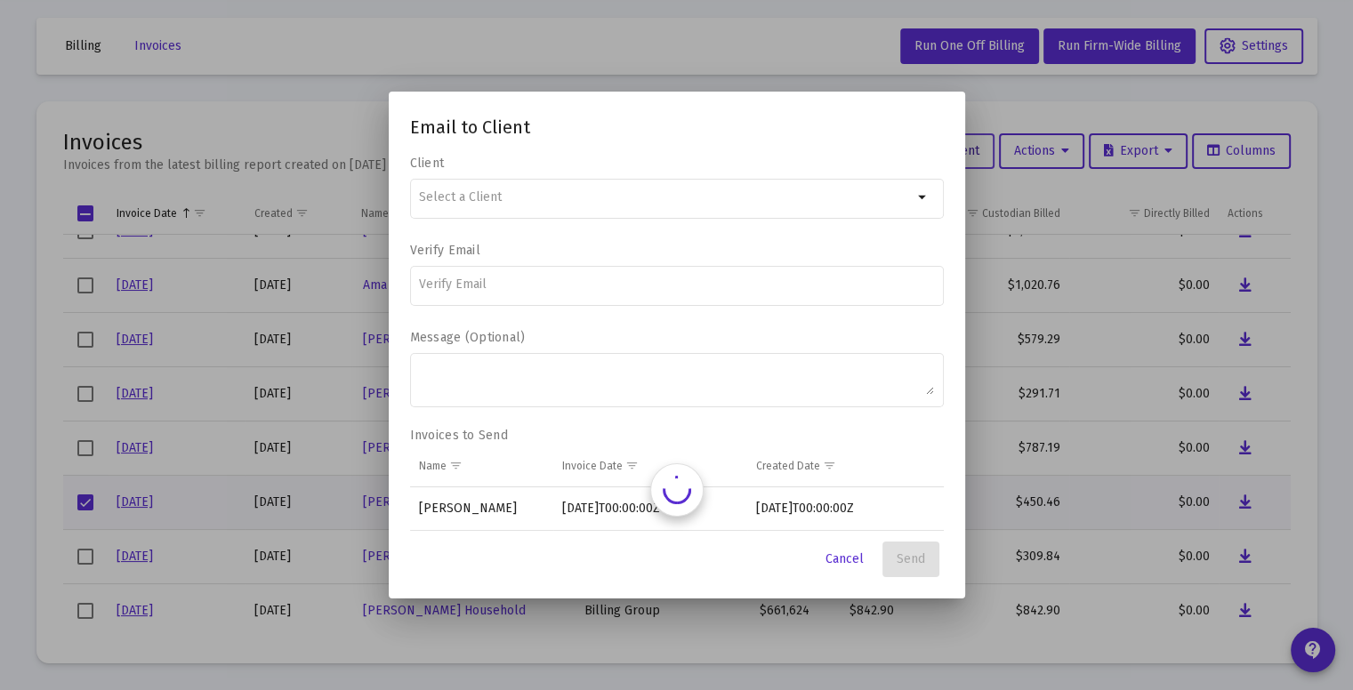
scroll to position [0, 0]
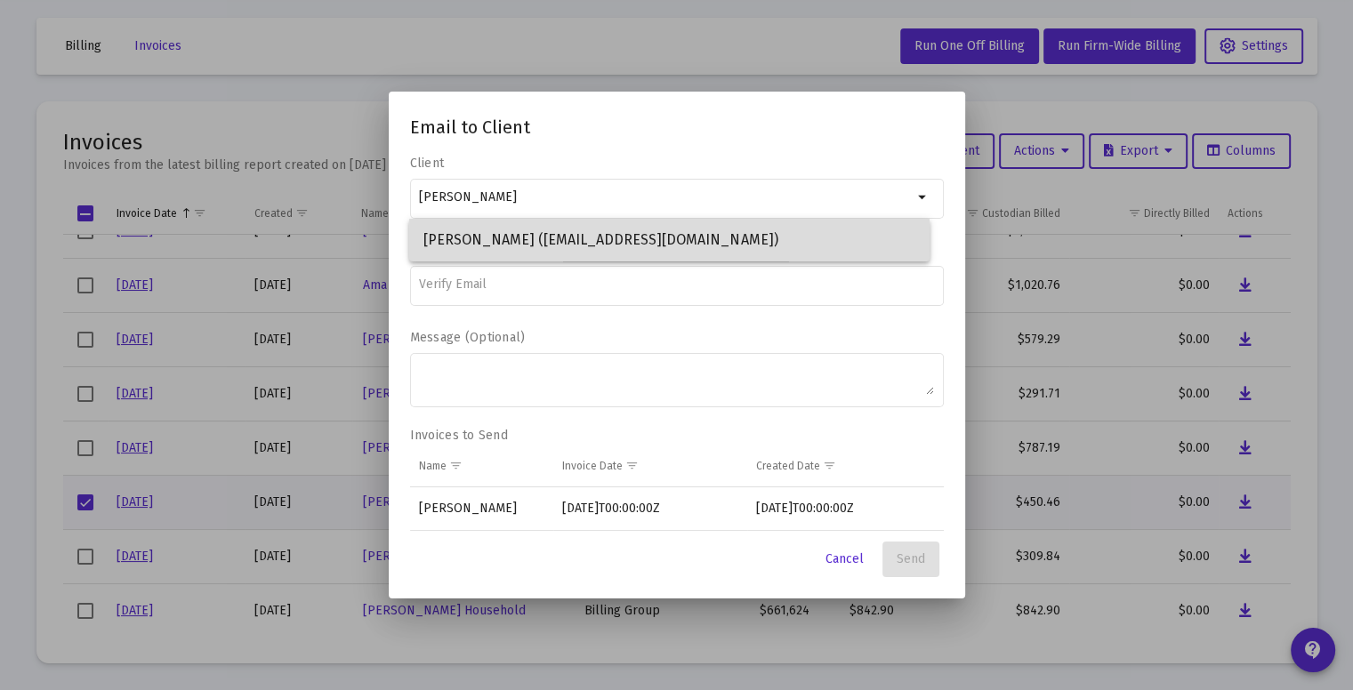
click at [633, 243] on span "[PERSON_NAME] ([EMAIL_ADDRESS][DOMAIN_NAME])" at bounding box center [669, 240] width 492 height 43
type input "[PERSON_NAME] ([EMAIL_ADDRESS][DOMAIN_NAME])"
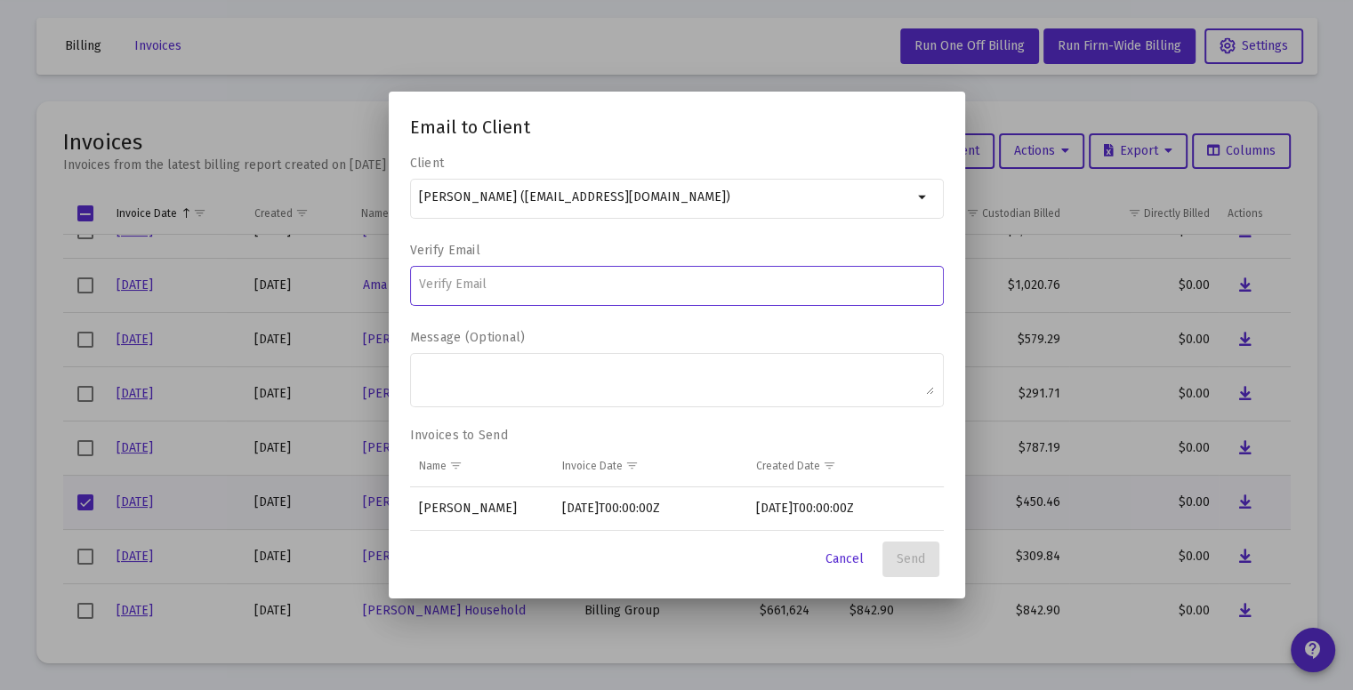
click at [537, 285] on input at bounding box center [676, 285] width 515 height 14
type input "[EMAIL_ADDRESS][DOMAIN_NAME]"
click at [904, 558] on span "Send" at bounding box center [911, 558] width 28 height 15
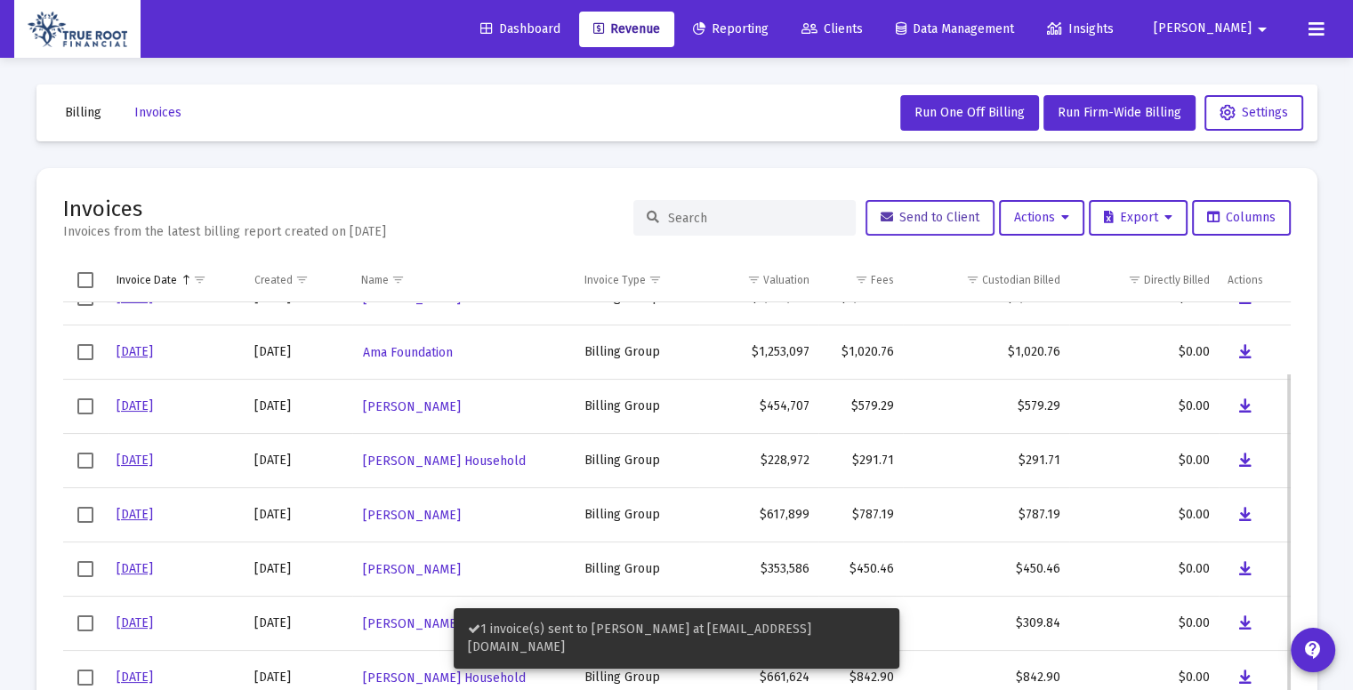
scroll to position [67, 0]
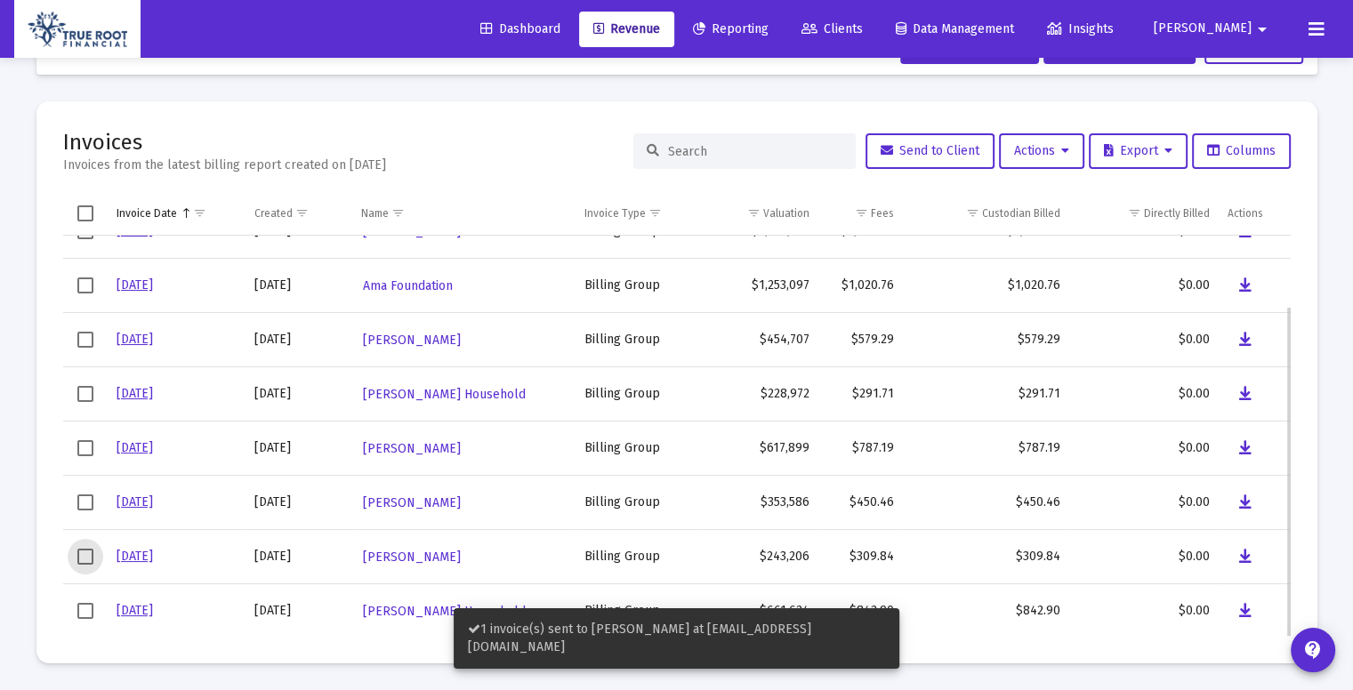
click at [85, 556] on span "Select row" at bounding box center [85, 557] width 16 height 16
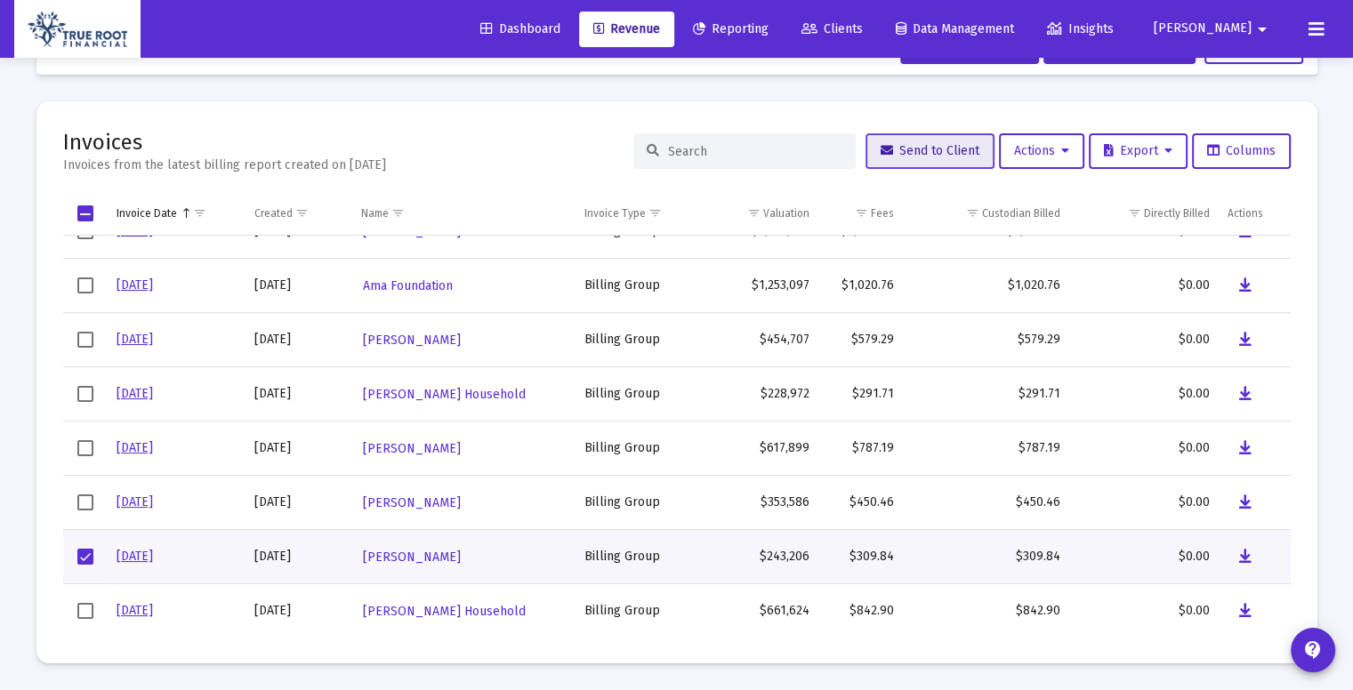
click at [932, 144] on span "Send to Client" at bounding box center [930, 150] width 99 height 15
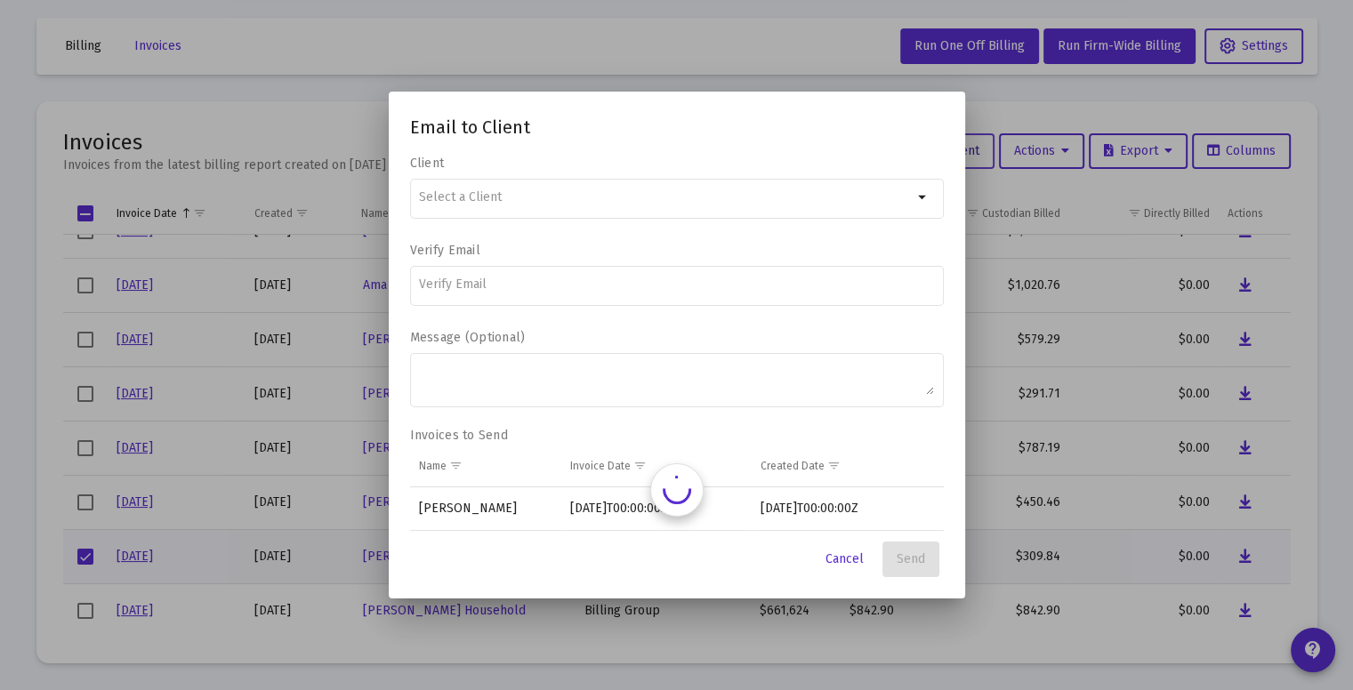
scroll to position [0, 0]
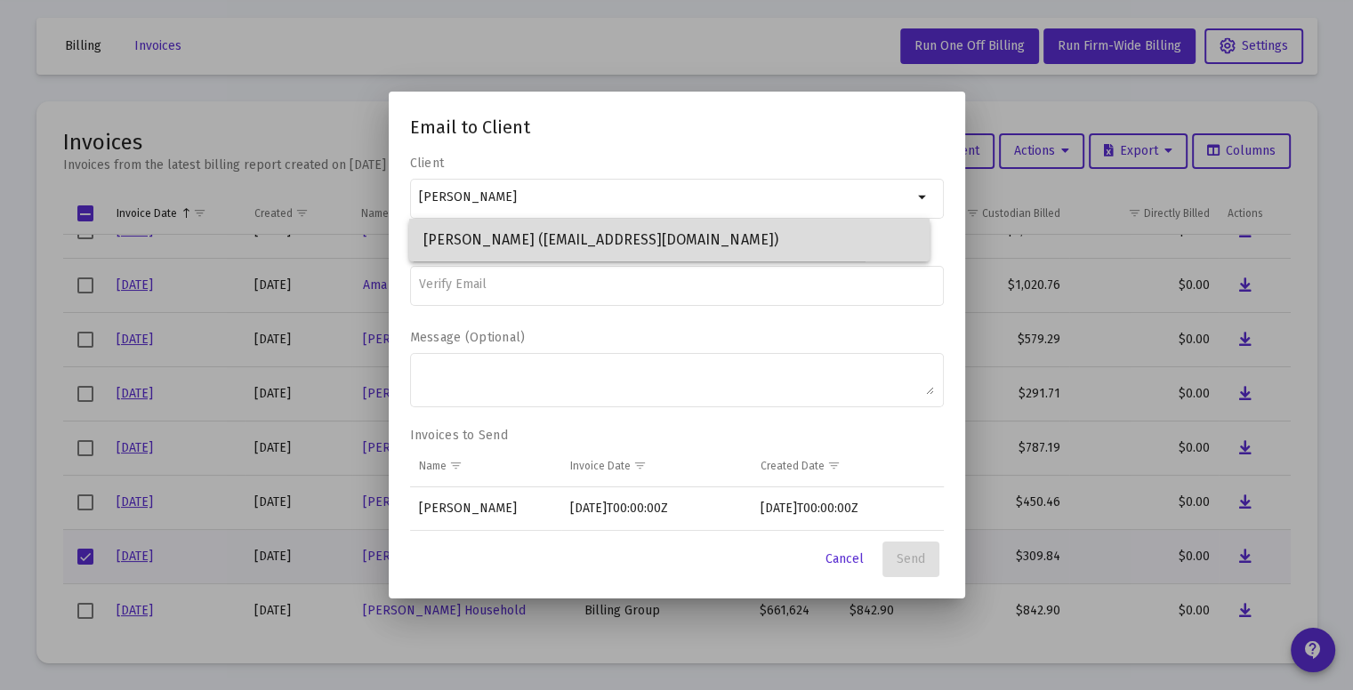
click at [559, 241] on span "[PERSON_NAME] ([EMAIL_ADDRESS][DOMAIN_NAME])" at bounding box center [669, 240] width 492 height 43
type input "[PERSON_NAME] ([EMAIL_ADDRESS][DOMAIN_NAME])"
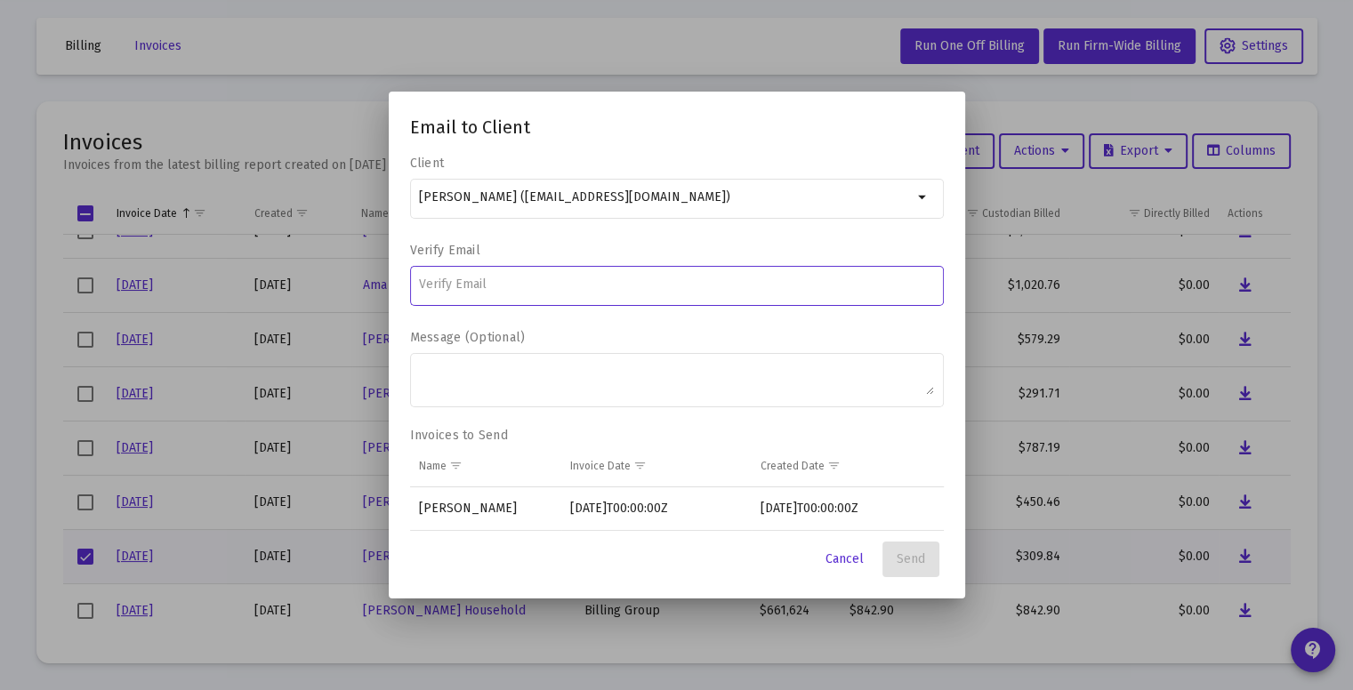
click at [502, 285] on input at bounding box center [676, 285] width 515 height 14
type input "[EMAIL_ADDRESS][DOMAIN_NAME]"
click at [915, 552] on span "Send" at bounding box center [911, 558] width 28 height 15
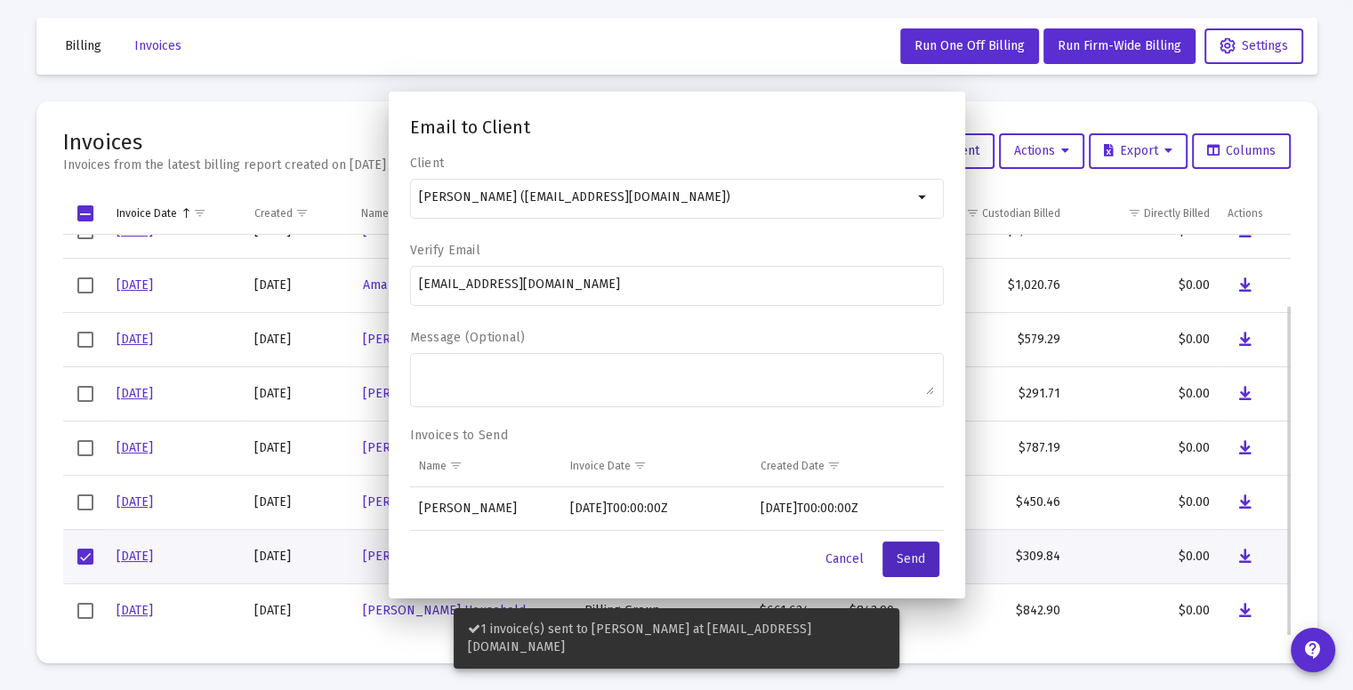
scroll to position [67, 0]
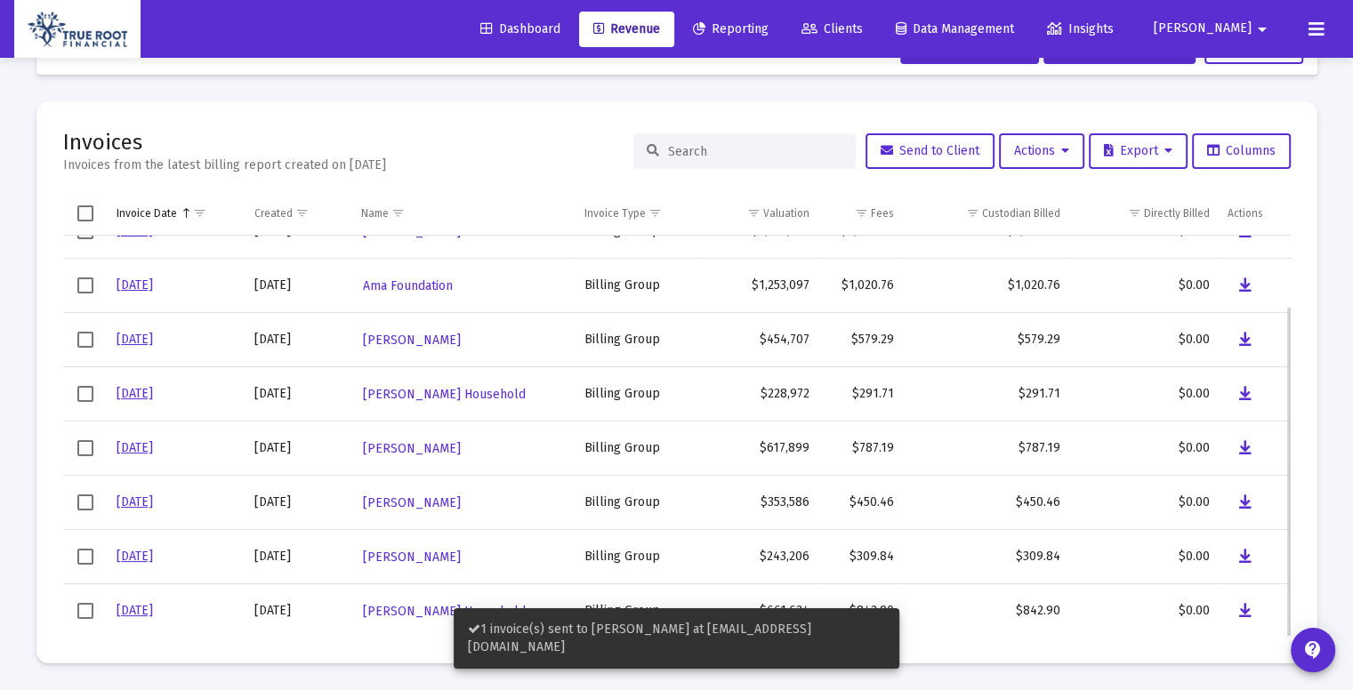
click at [93, 618] on td "Data grid" at bounding box center [85, 611] width 44 height 54
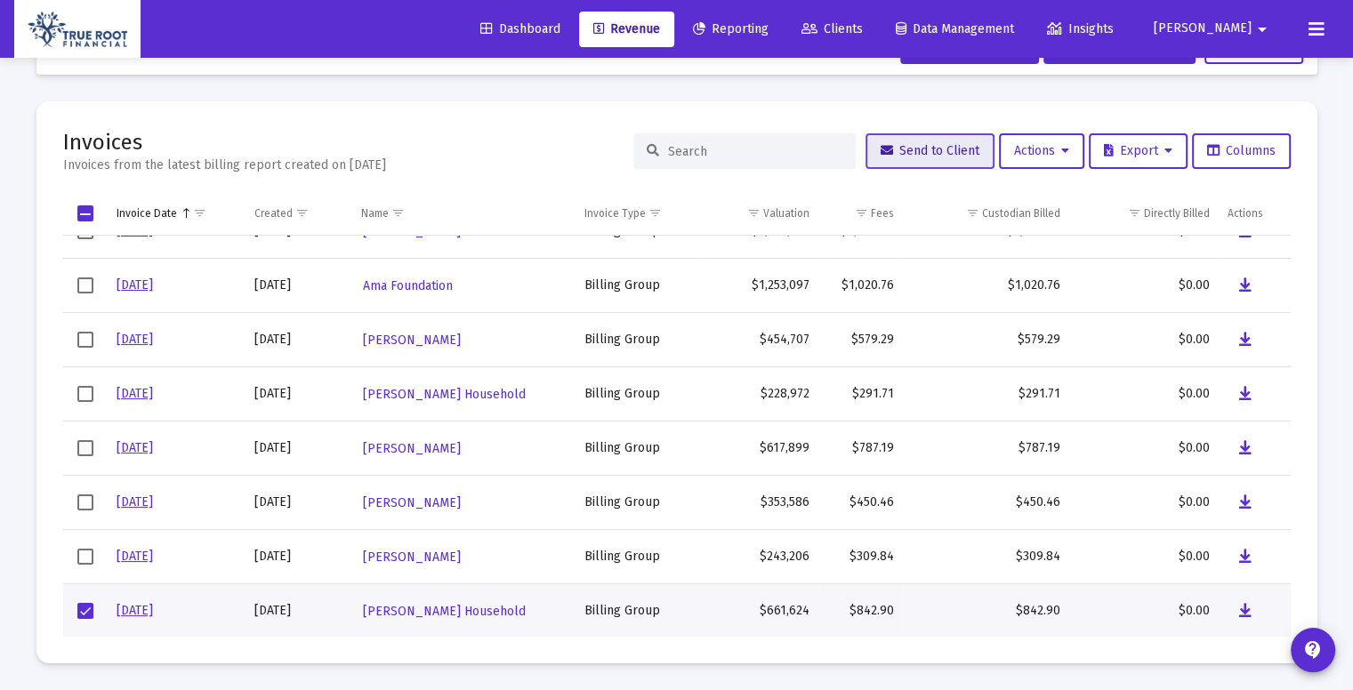
click at [894, 148] on span "Send to Client" at bounding box center [930, 150] width 99 height 15
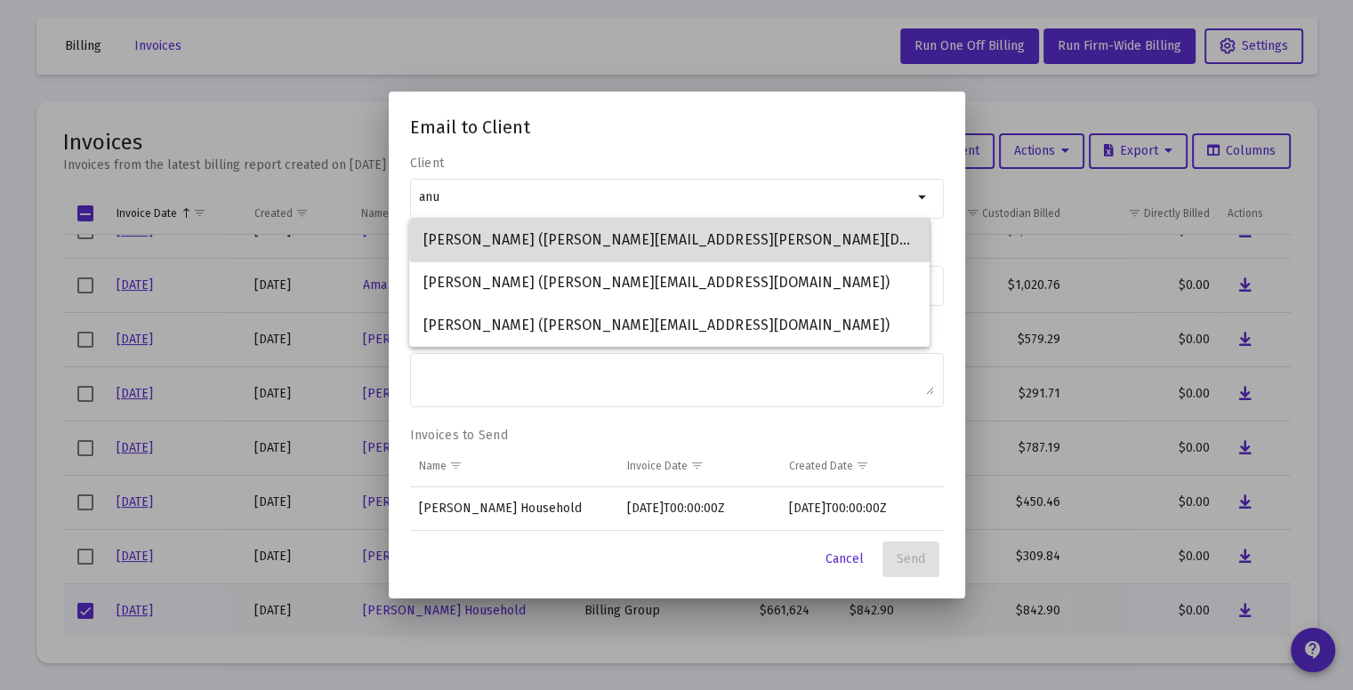
click at [726, 239] on span "[PERSON_NAME] ([PERSON_NAME][EMAIL_ADDRESS][PERSON_NAME][DOMAIN_NAME])" at bounding box center [669, 240] width 492 height 43
type input "[PERSON_NAME] ([PERSON_NAME][EMAIL_ADDRESS][PERSON_NAME][DOMAIN_NAME])"
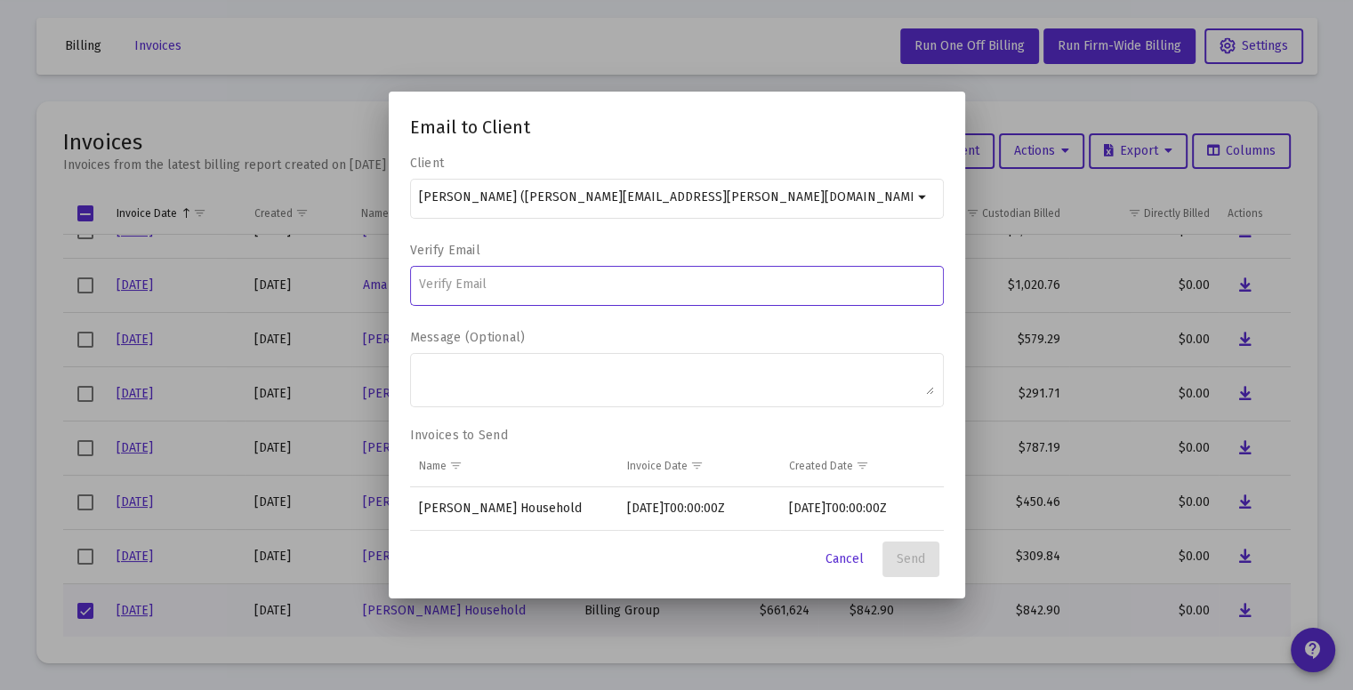
click at [586, 278] on input at bounding box center [676, 285] width 515 height 14
type input "[EMAIL_ADDRESS][PERSON_NAME][DOMAIN_NAME]"
click at [904, 556] on span "Send" at bounding box center [911, 558] width 28 height 15
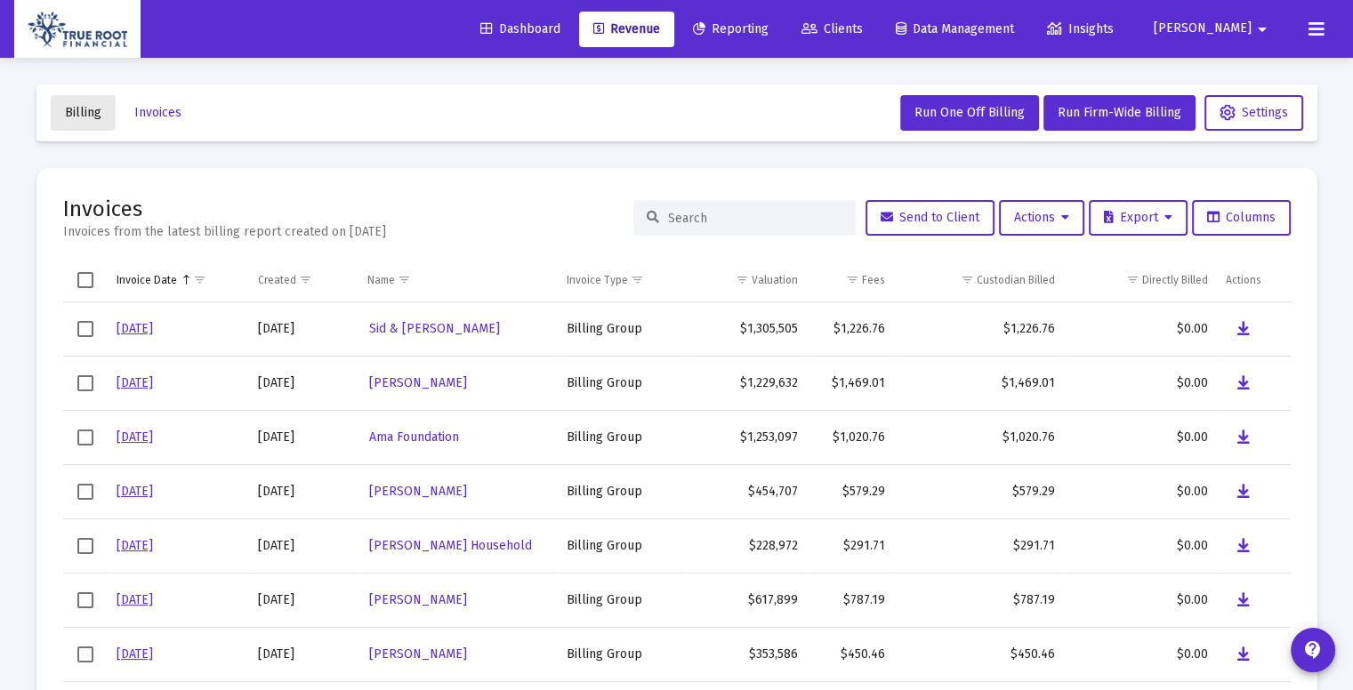
click at [92, 113] on span "Billing" at bounding box center [83, 112] width 36 height 15
